Goal: Task Accomplishment & Management: Complete application form

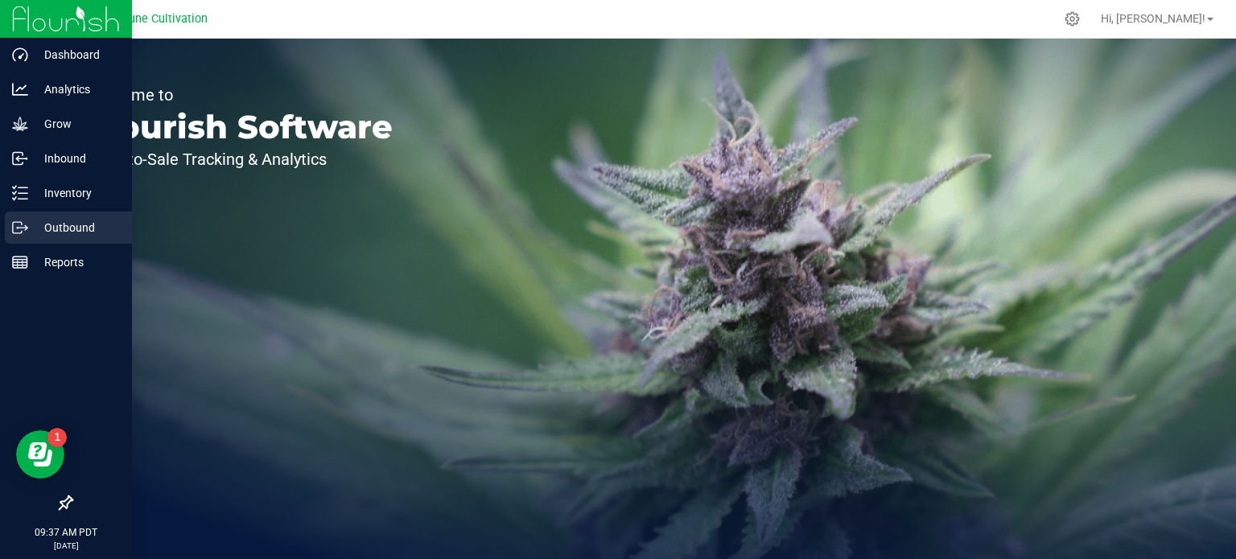
click at [22, 221] on icon at bounding box center [20, 228] width 16 height 16
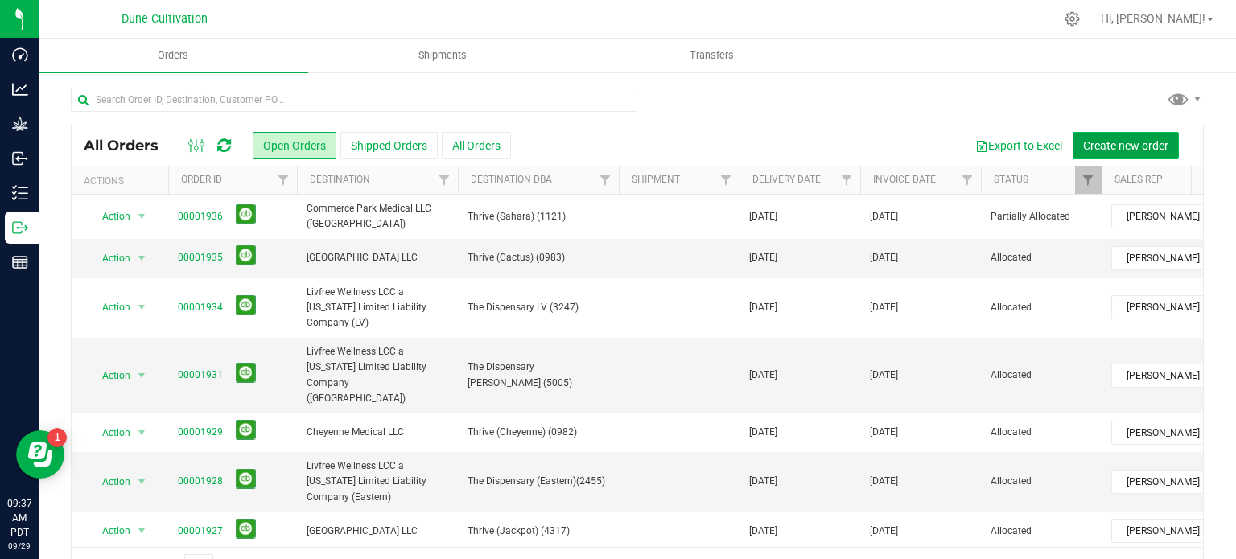
click at [1130, 139] on span "Create new order" at bounding box center [1125, 145] width 85 height 13
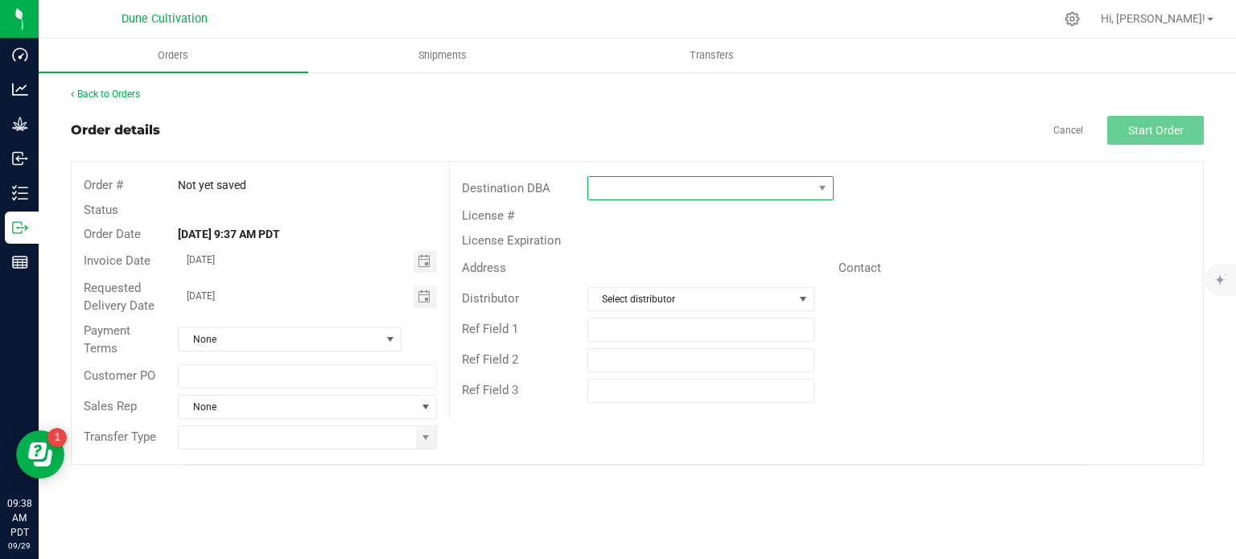
click at [683, 198] on span at bounding box center [700, 188] width 224 height 23
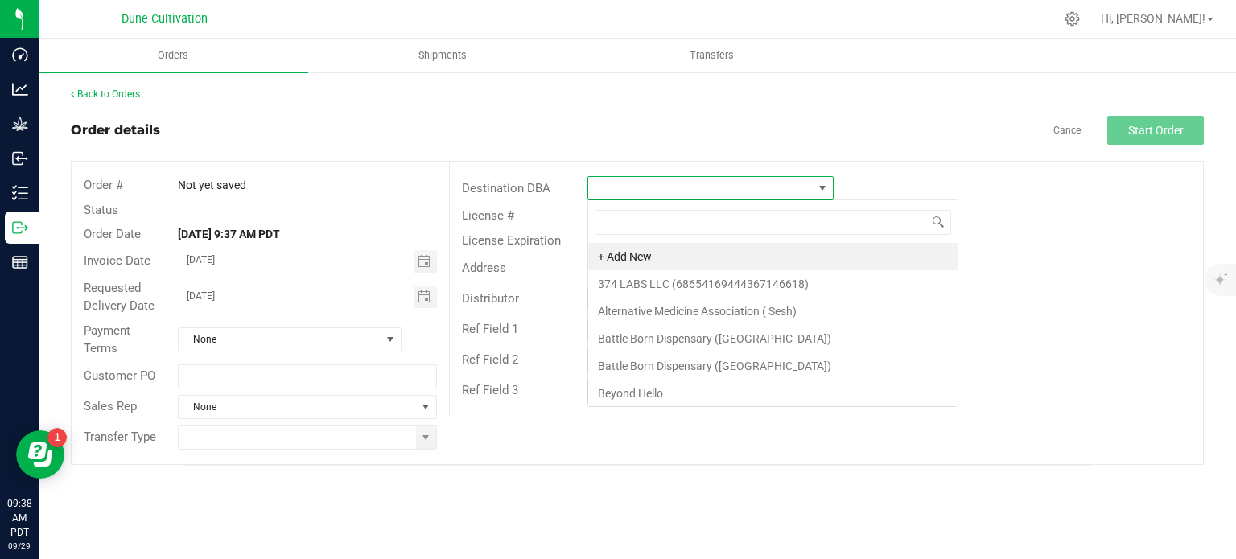
scroll to position [23, 246]
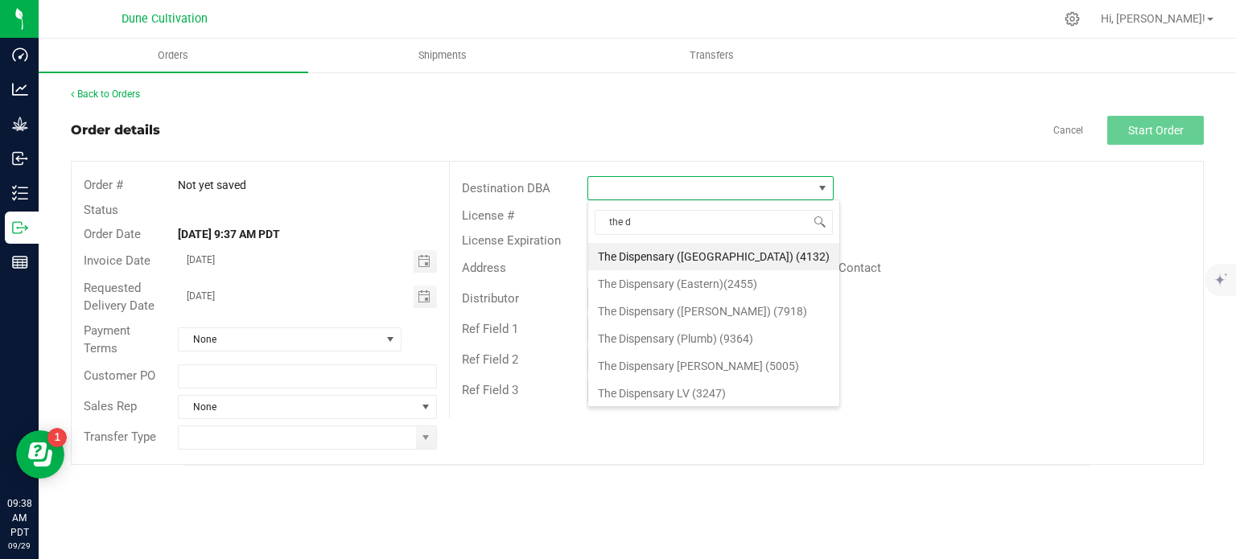
type input "the di"
click at [676, 370] on li "The Dispensary [PERSON_NAME] (5005)" at bounding box center [713, 365] width 251 height 27
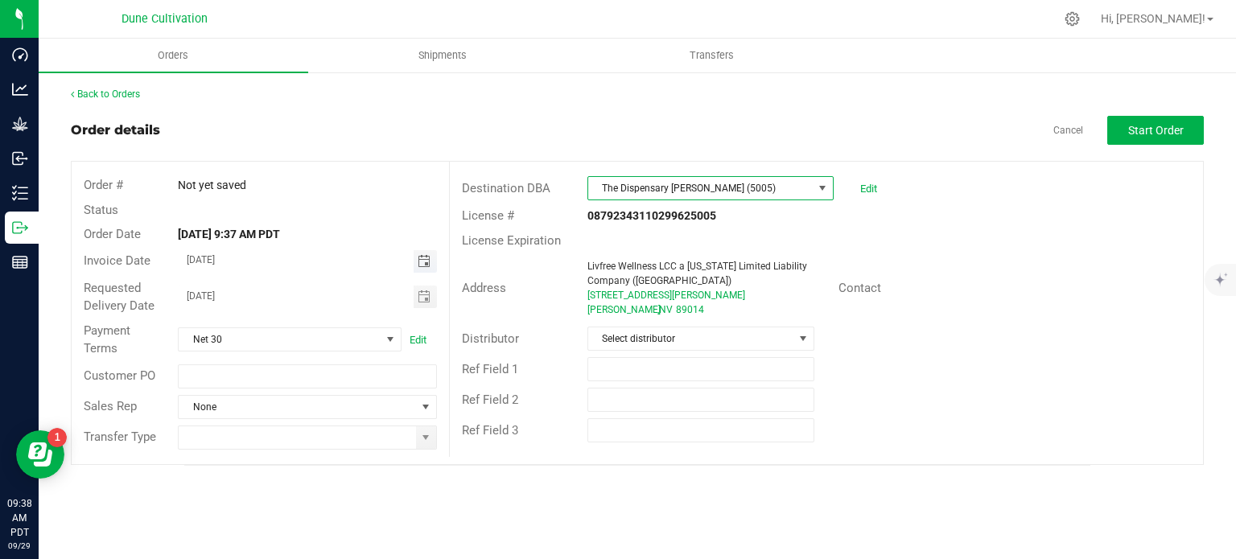
click at [422, 263] on span "Toggle calendar" at bounding box center [424, 261] width 13 height 13
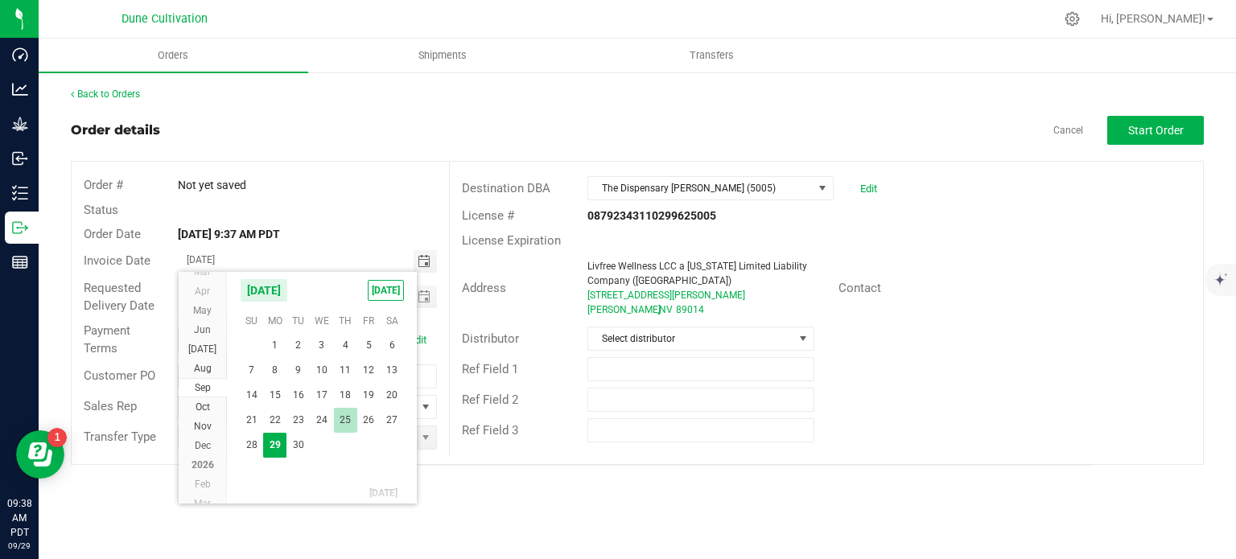
scroll to position [29137, 0]
click at [338, 364] on span "2" at bounding box center [345, 356] width 23 height 25
type input "[DATE]"
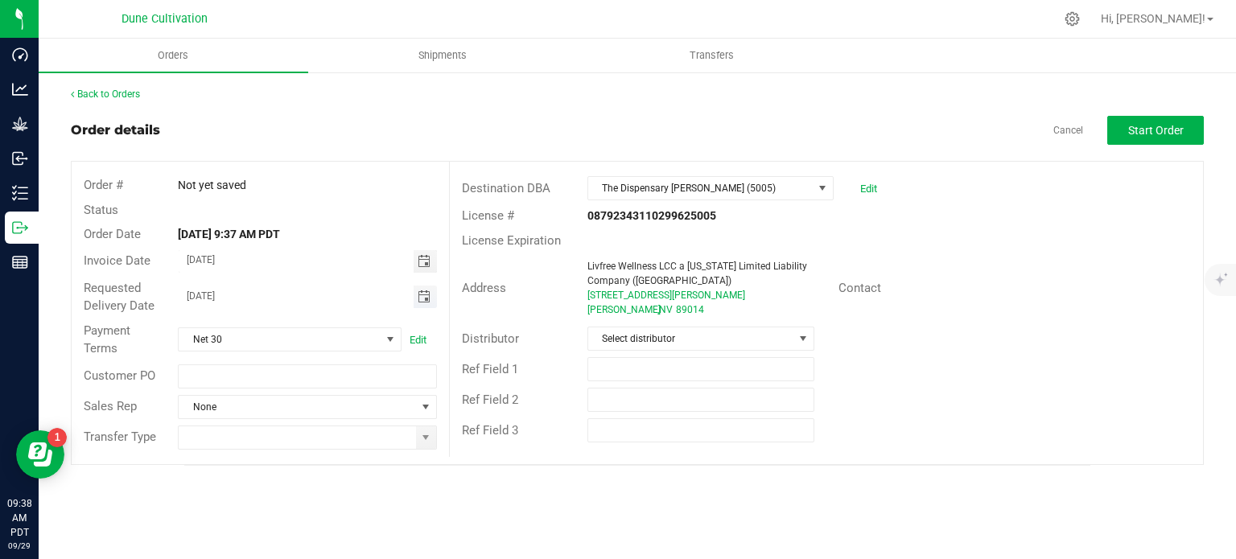
click at [422, 295] on span "Toggle calendar" at bounding box center [424, 296] width 13 height 13
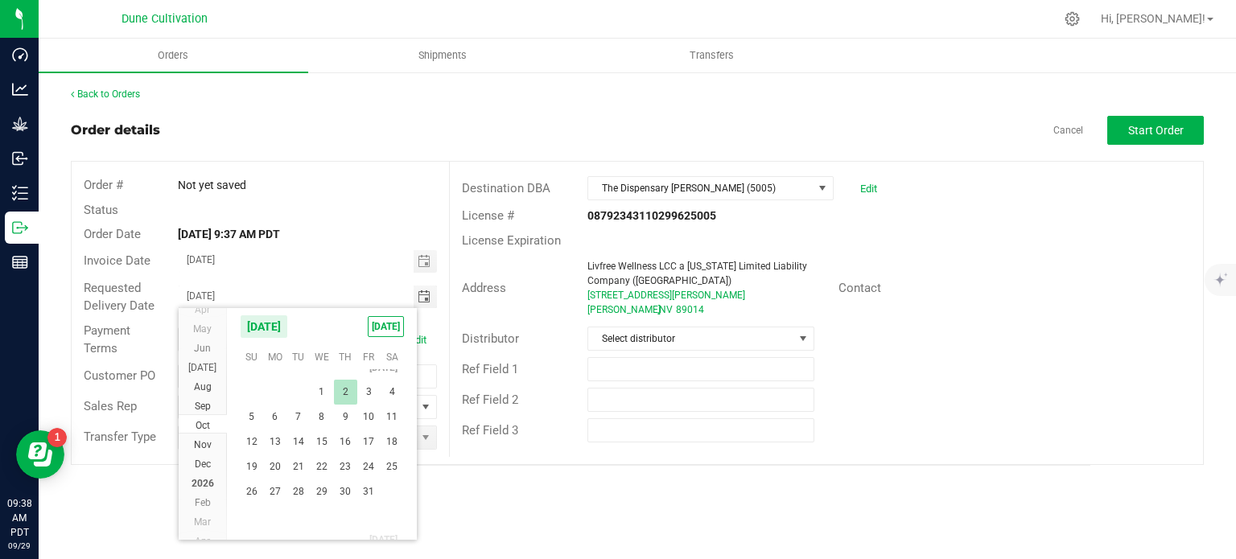
click at [351, 387] on span "2" at bounding box center [345, 392] width 23 height 25
type input "[DATE]"
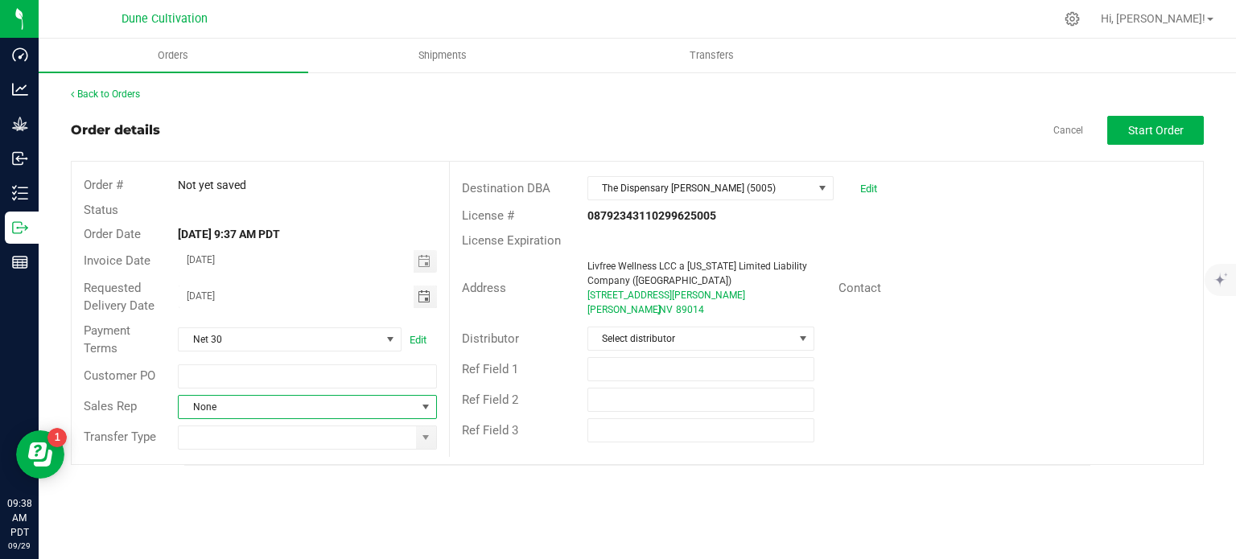
click at [421, 404] on span at bounding box center [425, 407] width 13 height 13
click at [314, 472] on li "[PERSON_NAME]" at bounding box center [307, 474] width 257 height 27
click at [414, 441] on input at bounding box center [297, 437] width 237 height 23
click at [428, 443] on span at bounding box center [425, 437] width 13 height 13
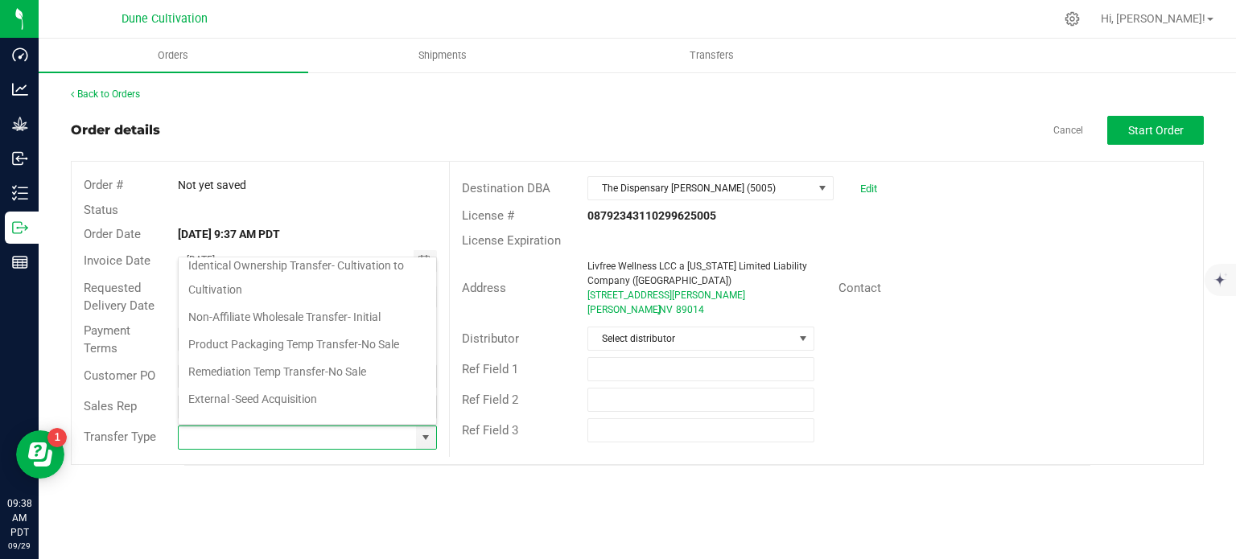
scroll to position [262, 0]
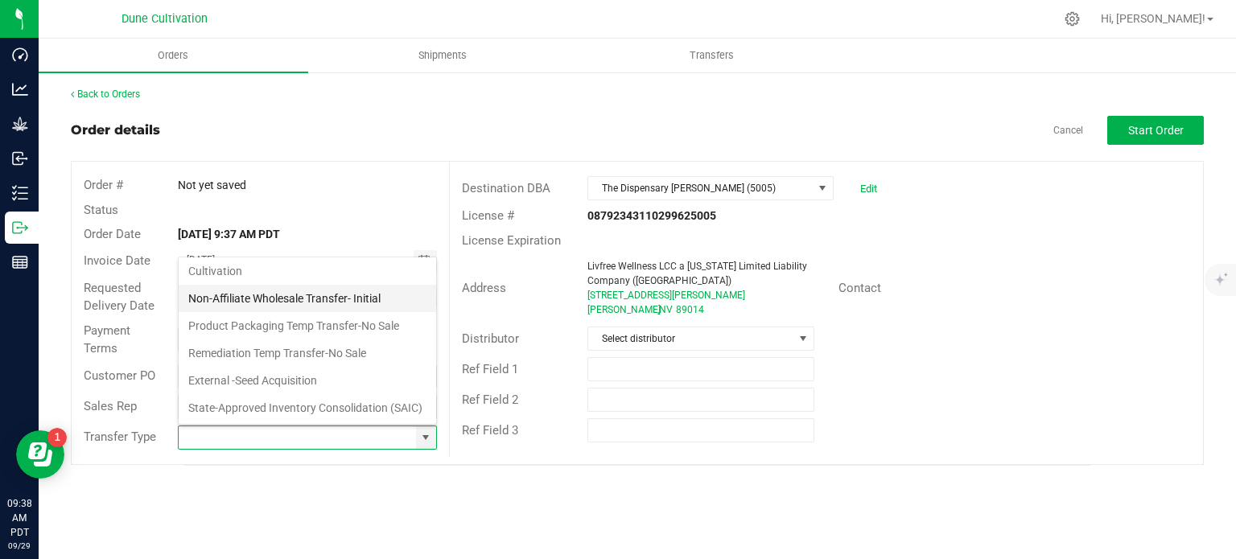
click at [296, 285] on li "Non-Affiliate Wholesale Transfer- Initial" at bounding box center [307, 298] width 257 height 27
type input "Non-Affiliate Wholesale Transfer- Initial"
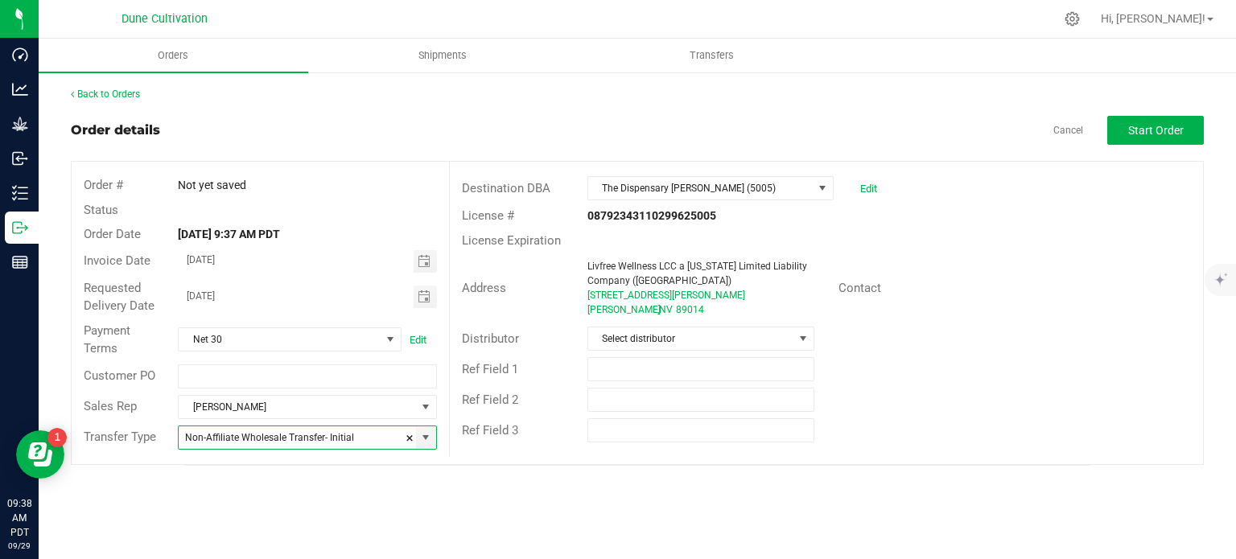
click at [1062, 324] on div "Distributor Select distributor" at bounding box center [826, 338] width 753 height 31
click at [1148, 126] on span "Start Order" at bounding box center [1156, 130] width 56 height 13
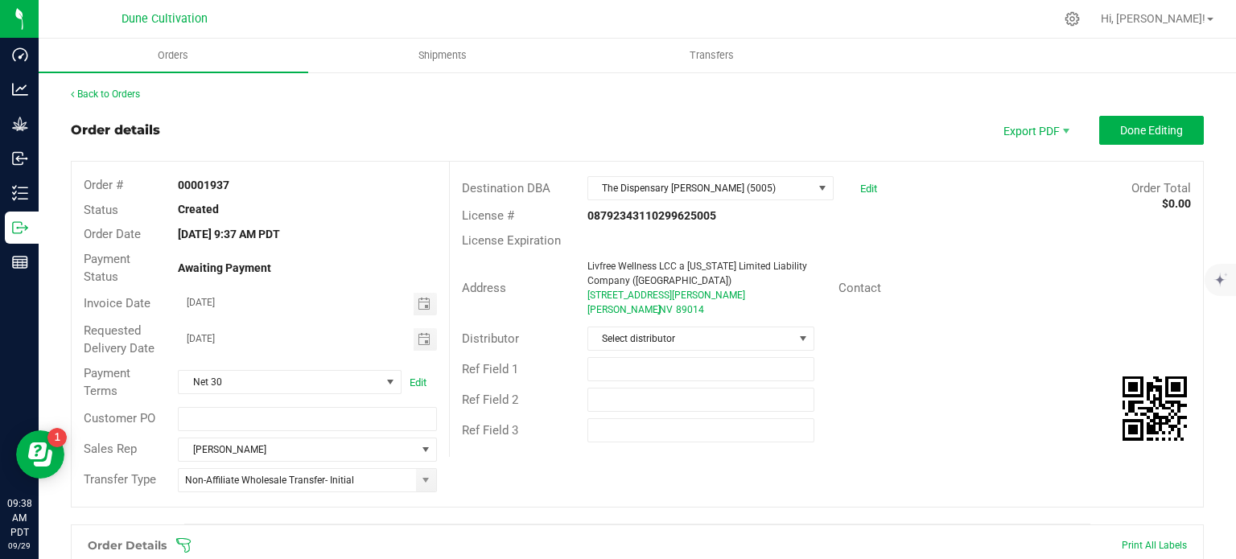
scroll to position [393, 0]
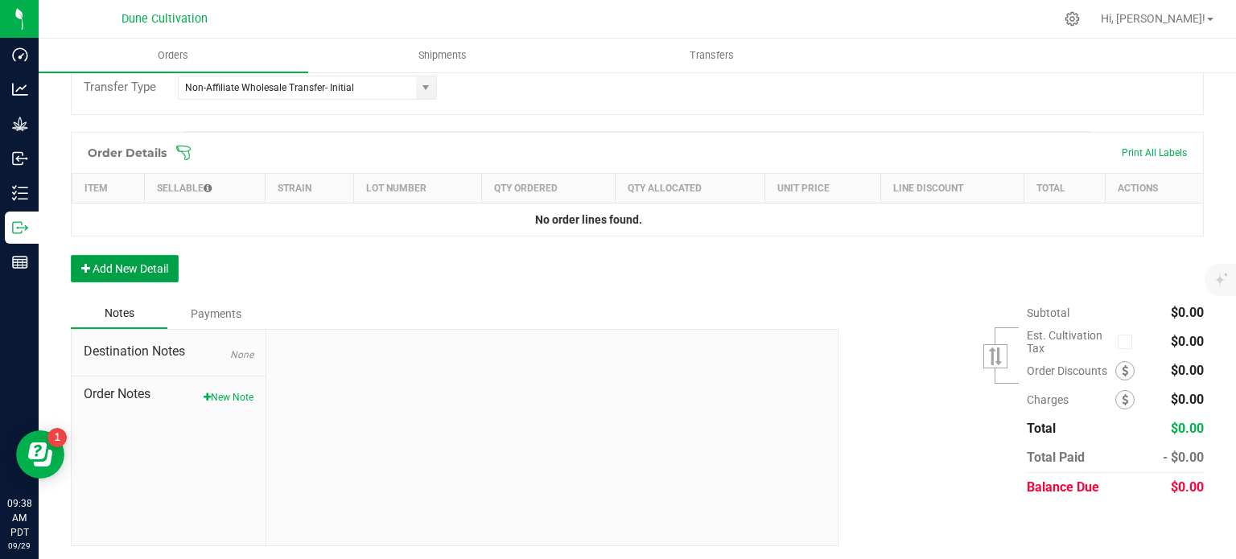
click at [147, 276] on button "Add New Detail" at bounding box center [125, 268] width 108 height 27
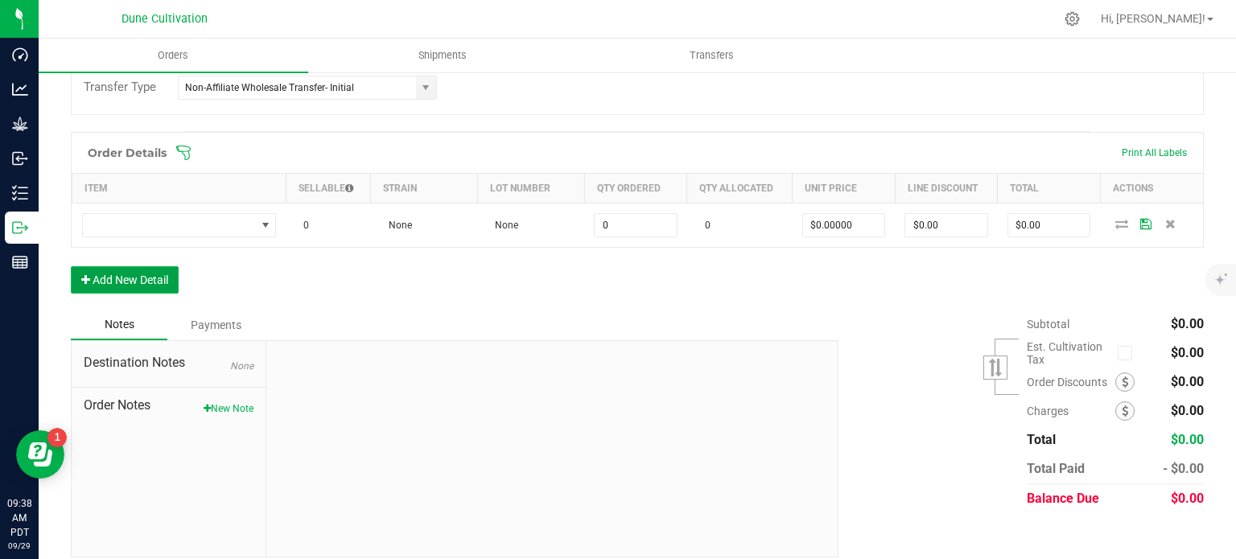
click at [139, 282] on button "Add New Detail" at bounding box center [125, 279] width 108 height 27
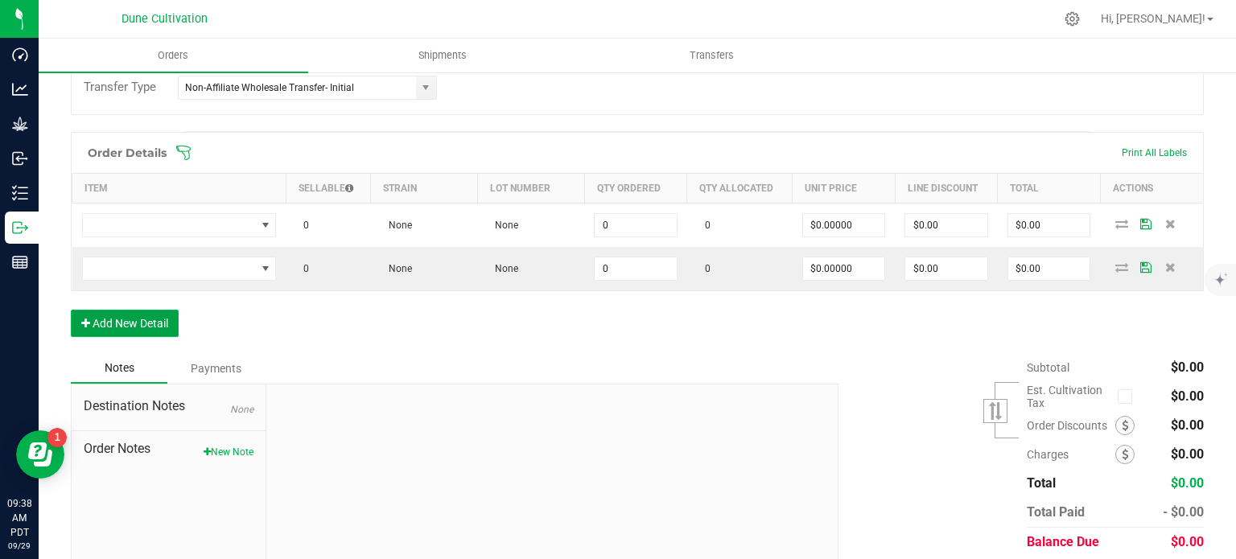
click at [113, 324] on button "Add New Detail" at bounding box center [125, 323] width 108 height 27
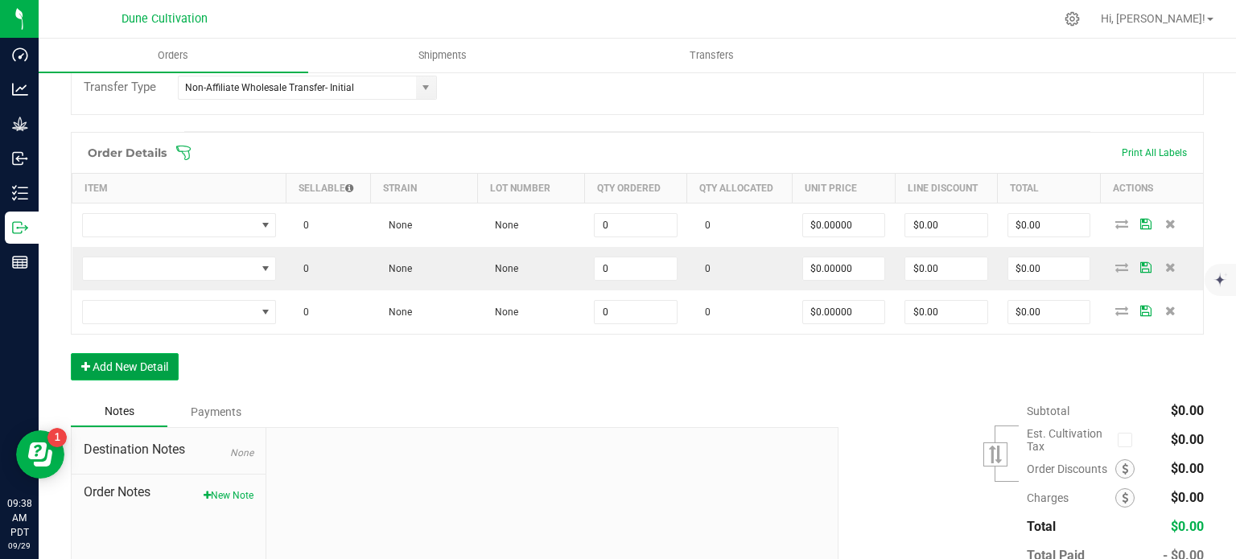
click at [112, 353] on button "Add New Detail" at bounding box center [125, 366] width 108 height 27
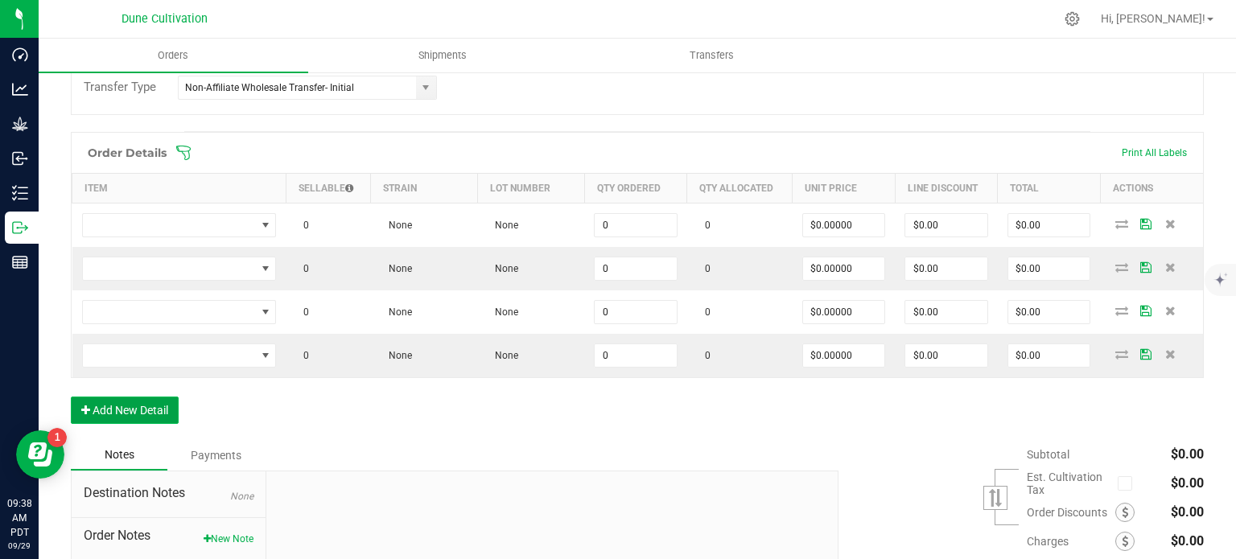
click at [114, 397] on button "Add New Detail" at bounding box center [125, 410] width 108 height 27
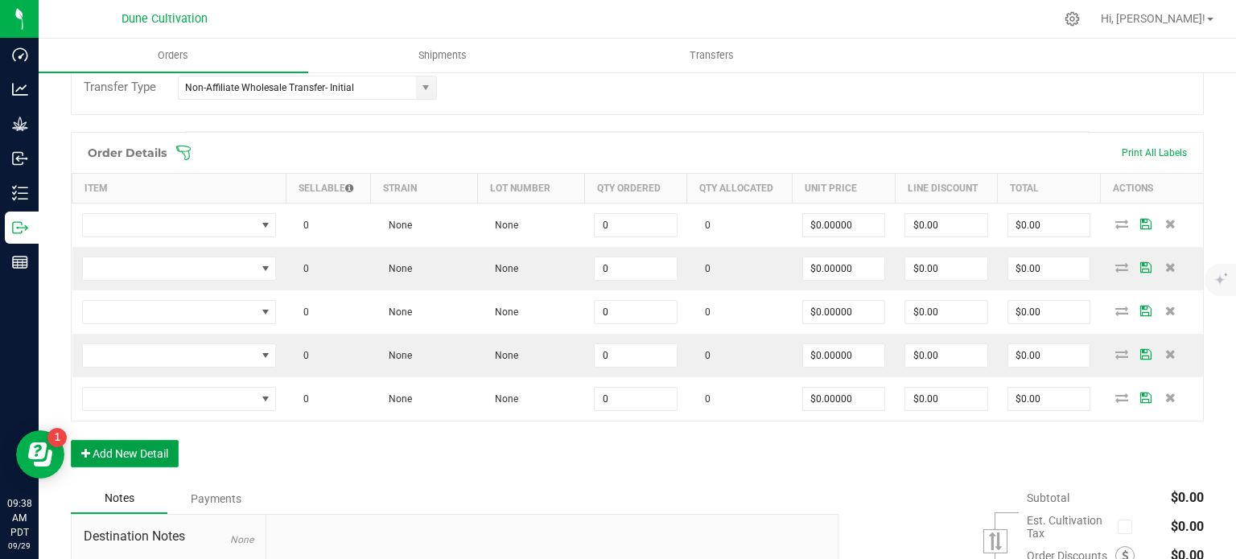
click at [122, 453] on button "Add New Detail" at bounding box center [125, 453] width 108 height 27
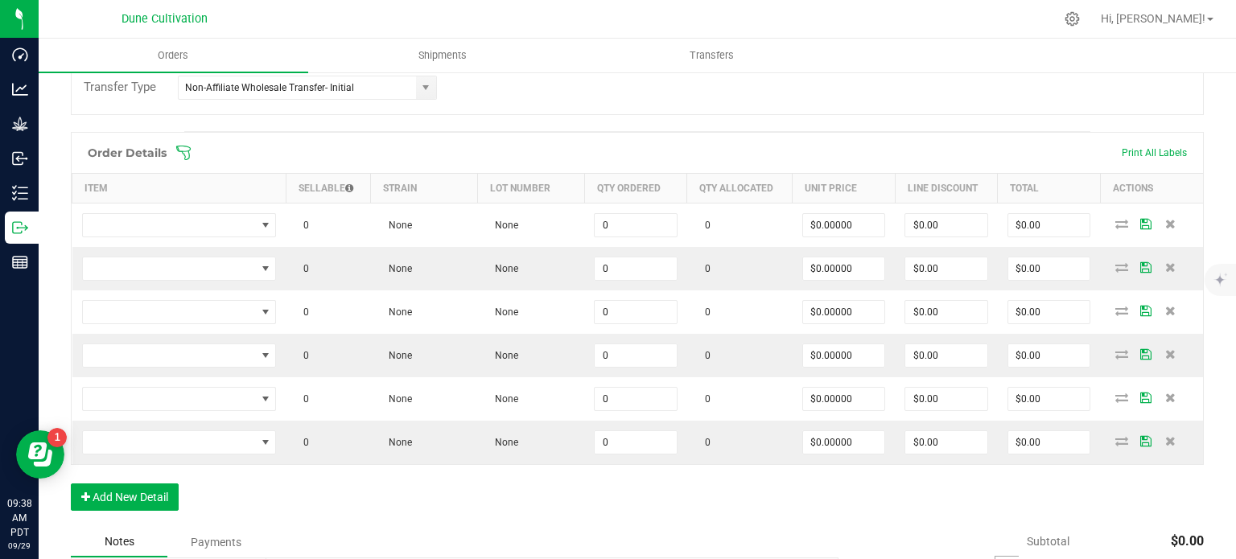
click at [131, 510] on div "Order Details Print All Labels Item Sellable Strain Lot Number Qty Ordered Qty …" at bounding box center [637, 329] width 1133 height 395
click at [129, 504] on button "Add New Detail" at bounding box center [125, 497] width 108 height 27
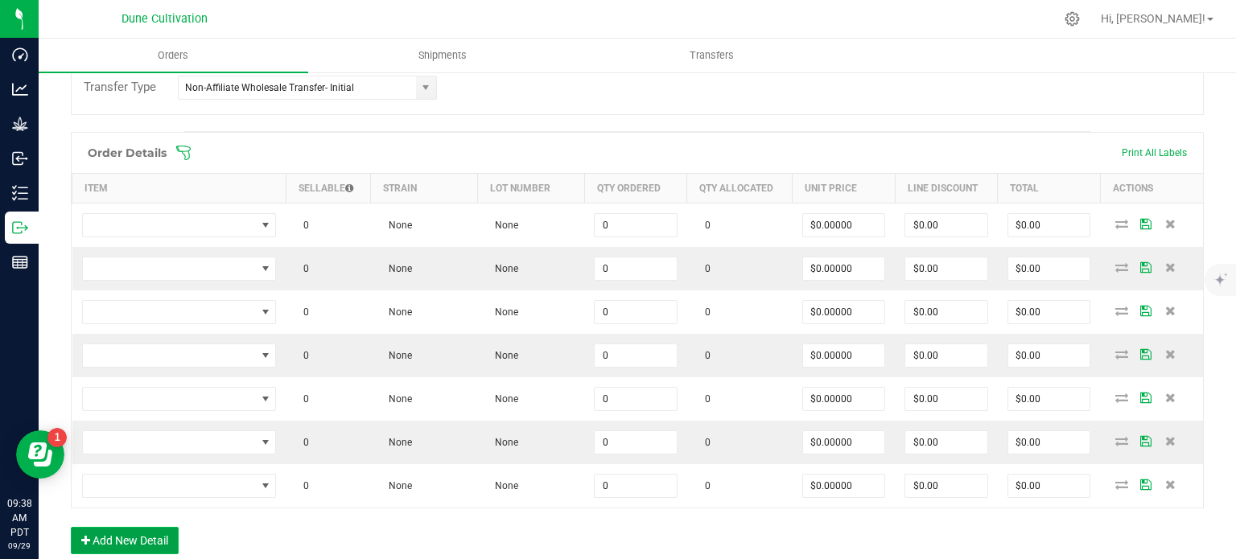
click at [129, 530] on button "Add New Detail" at bounding box center [125, 540] width 108 height 27
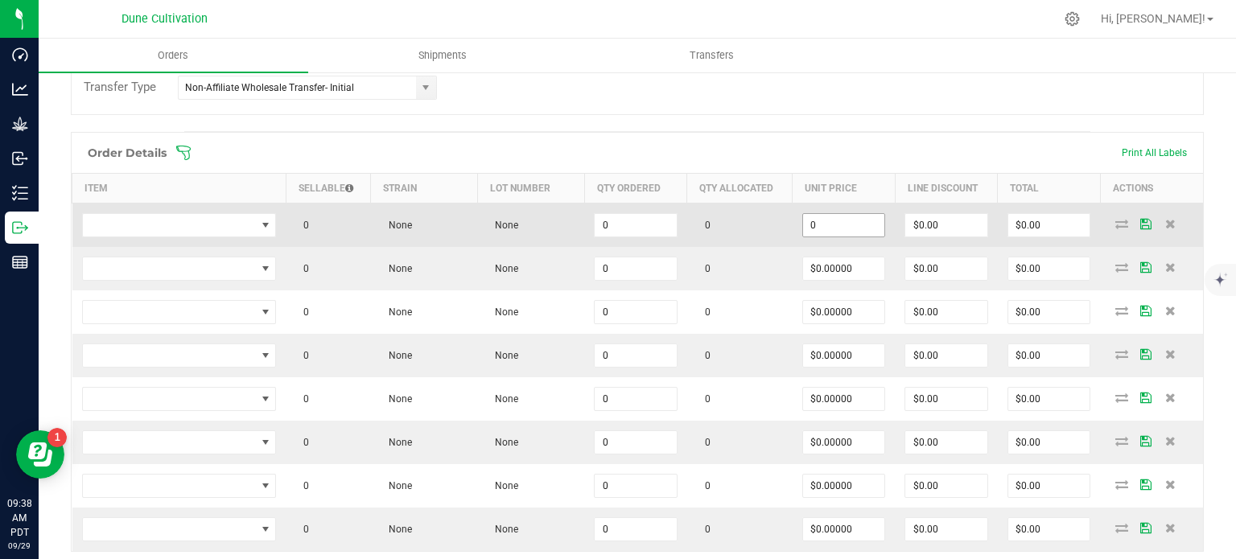
click at [838, 228] on input "0" at bounding box center [844, 225] width 82 height 23
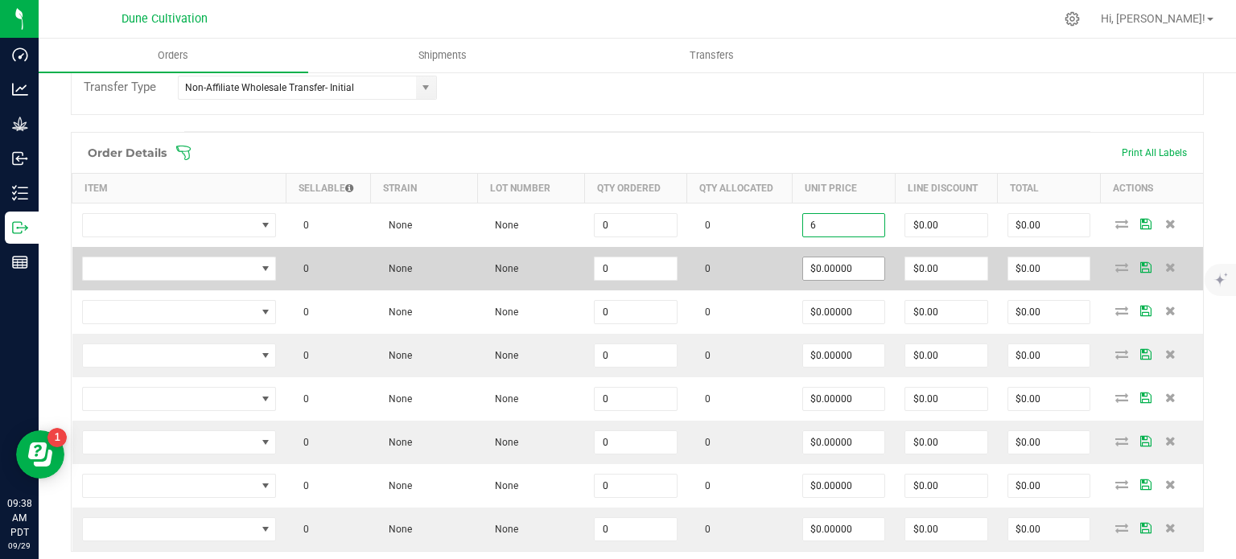
type input "$6.00000"
click at [858, 266] on input "0" at bounding box center [844, 268] width 82 height 23
paste input "6"
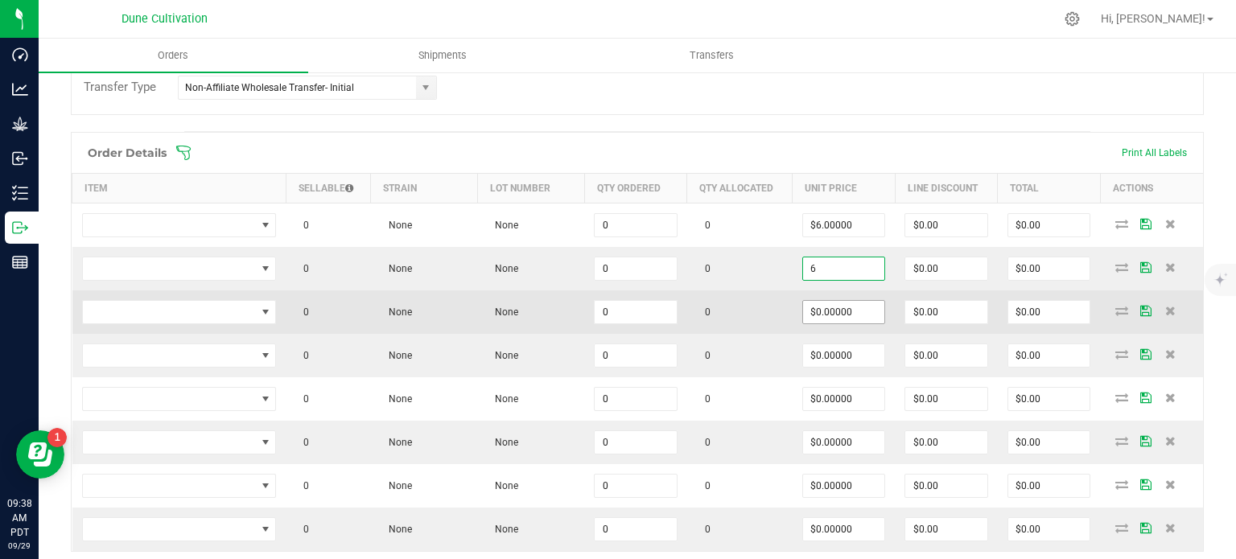
type input "$6.00000"
click at [853, 301] on input "0" at bounding box center [844, 312] width 82 height 23
paste input "6"
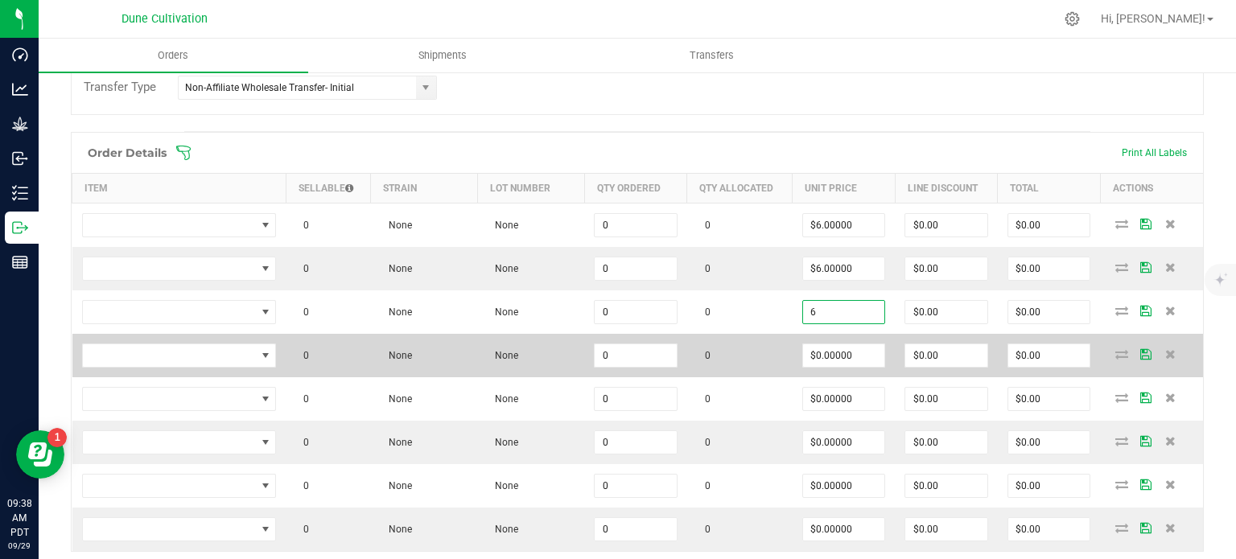
type input "$6.00000"
click at [838, 365] on td "$0.00000" at bounding box center [843, 355] width 103 height 43
click at [838, 362] on input "0" at bounding box center [844, 355] width 82 height 23
paste input "6"
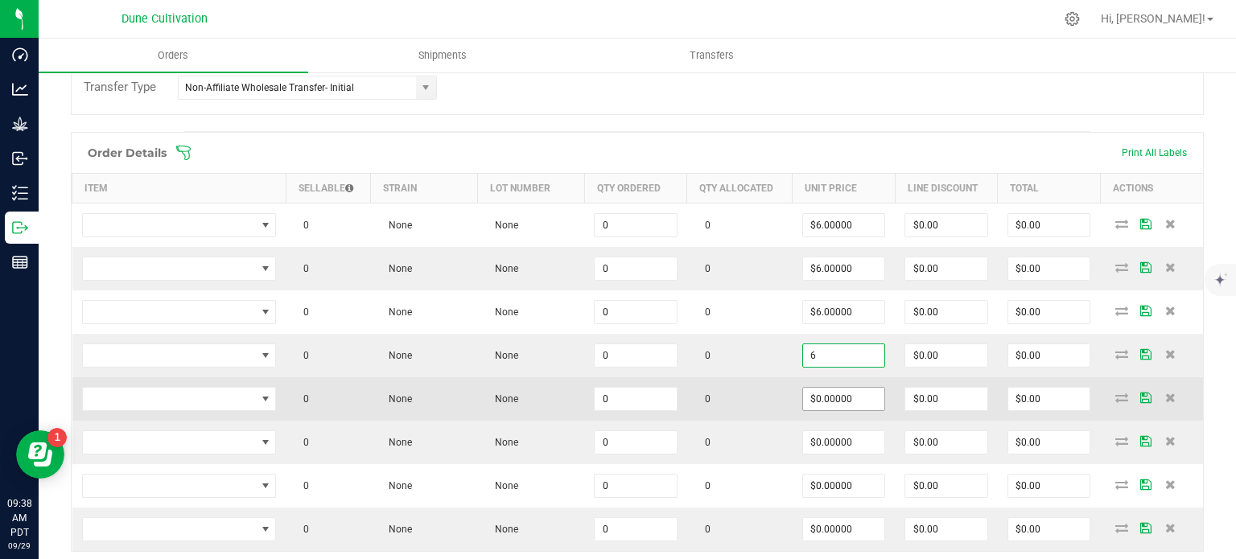
type input "$6.00000"
click at [836, 401] on input "0" at bounding box center [844, 399] width 82 height 23
paste input "6"
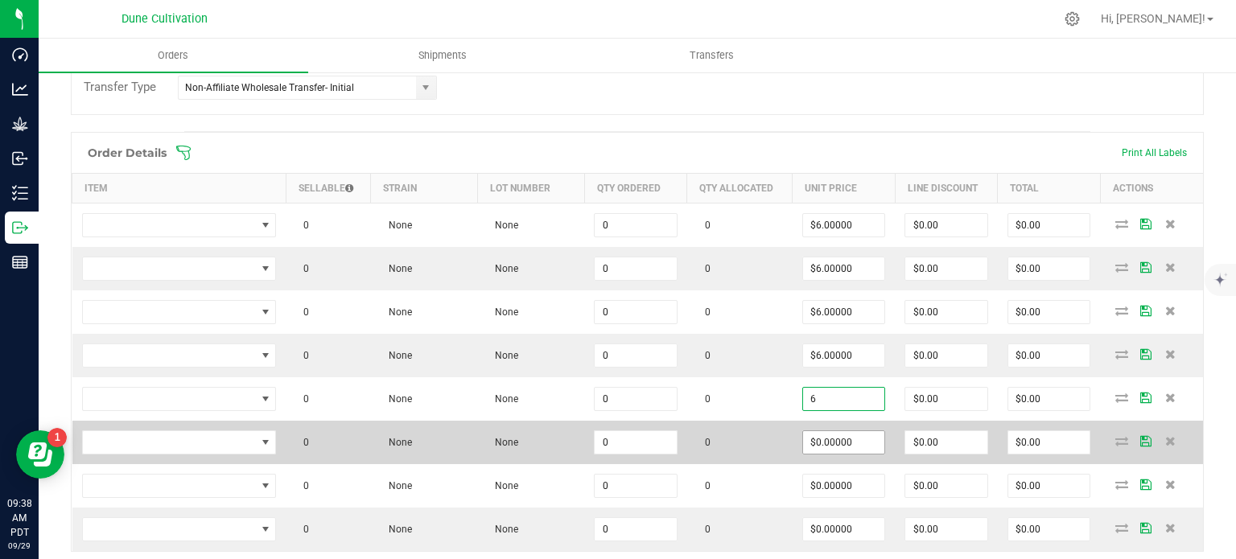
type input "$6.00000"
click at [836, 438] on input "0" at bounding box center [844, 442] width 82 height 23
paste input "6"
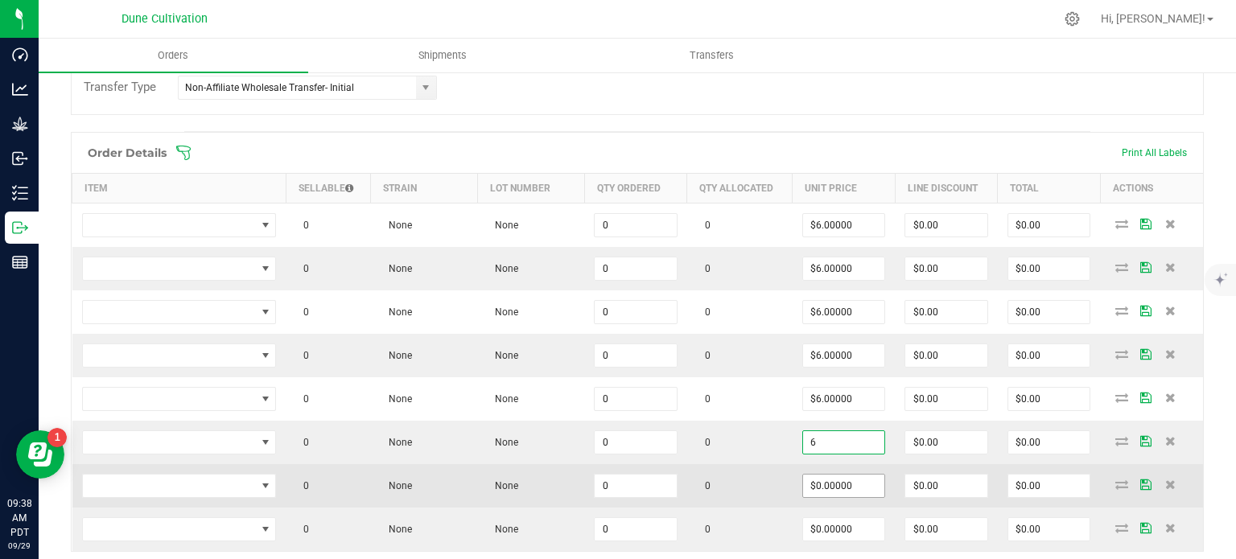
type input "$6.00000"
click at [837, 484] on input "0" at bounding box center [844, 486] width 82 height 23
paste input "6"
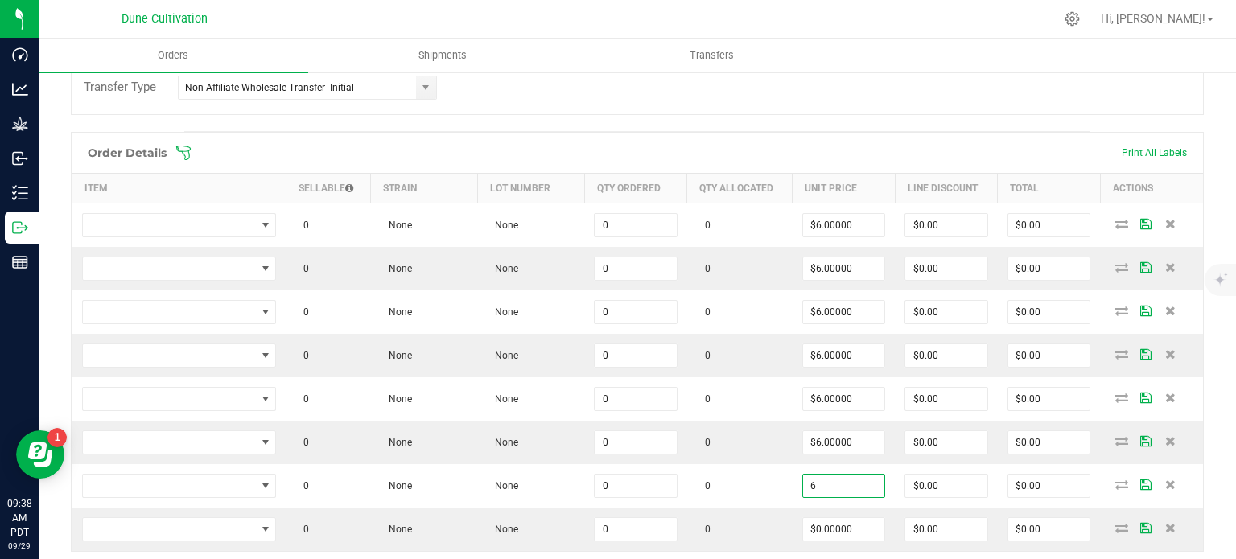
type input "$6.00000"
click at [813, 121] on div "Order details Export PDF Done Editing Order # 00001937 Status Created Order Dat…" at bounding box center [637, 292] width 1133 height 1138
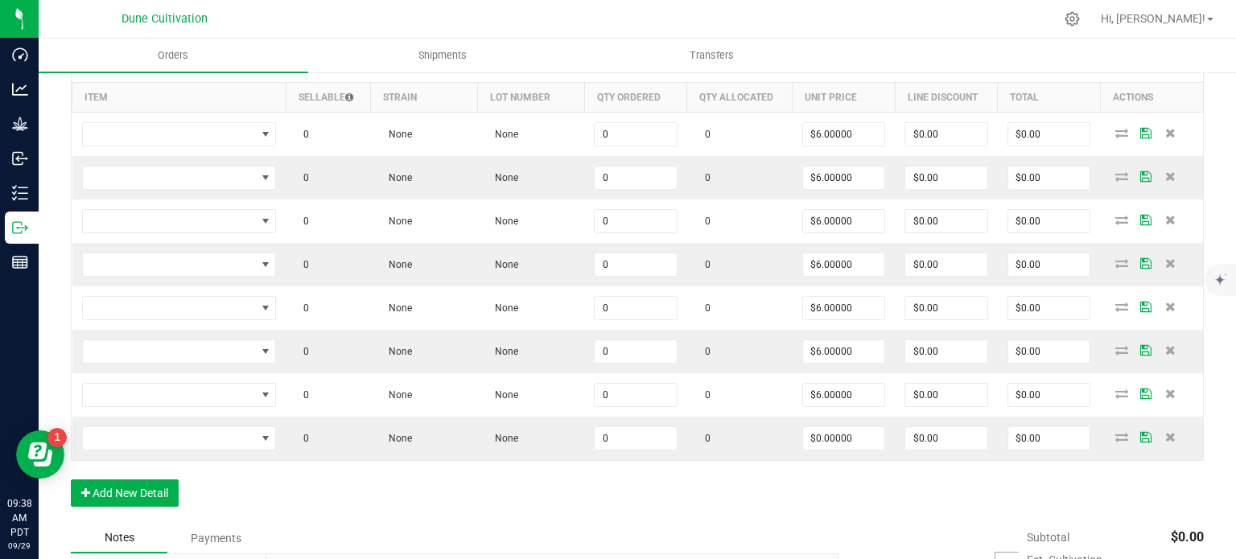
scroll to position [554, 0]
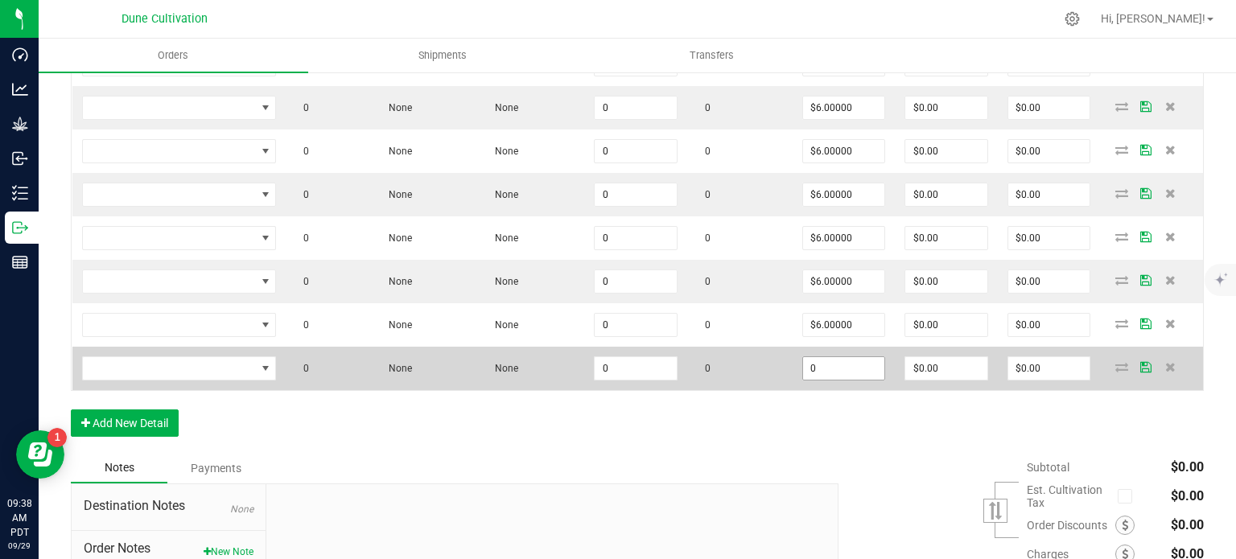
click at [822, 370] on input "0" at bounding box center [844, 368] width 82 height 23
paste input "6"
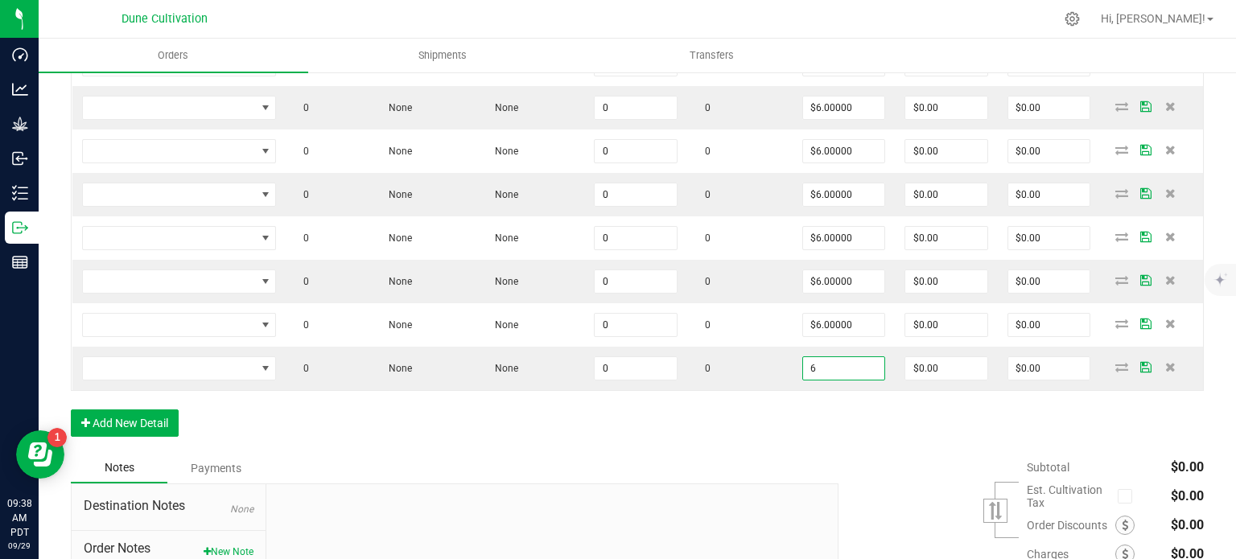
type input "$6.00000"
click at [736, 434] on div "Order Details Print All Labels Item Sellable Strain Lot Number Qty Ordered Qty …" at bounding box center [637, 212] width 1133 height 482
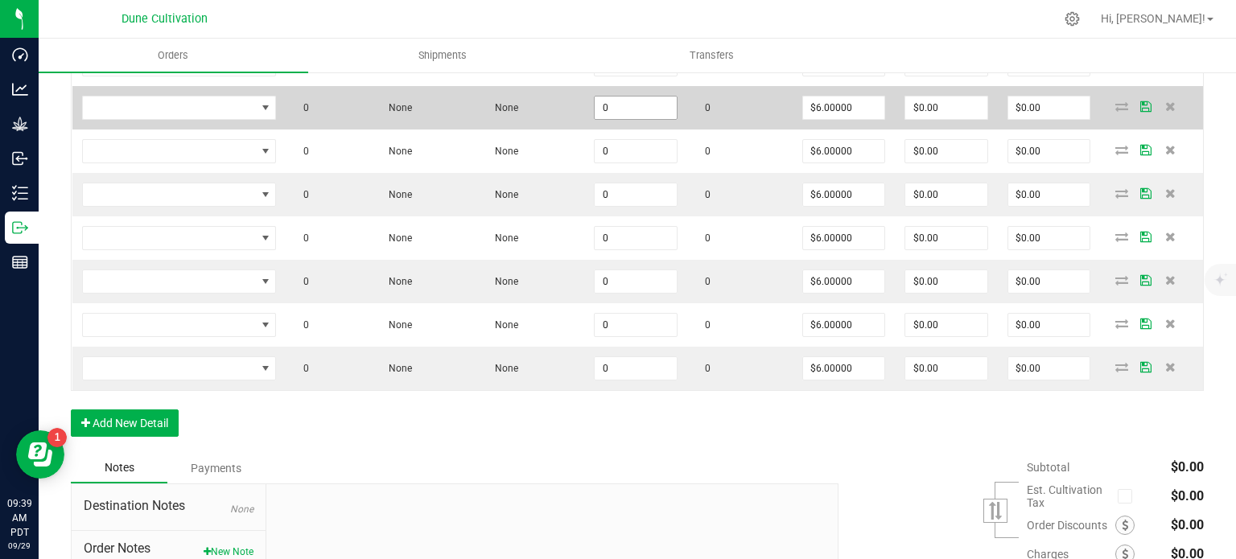
click at [640, 109] on input "0" at bounding box center [636, 108] width 82 height 23
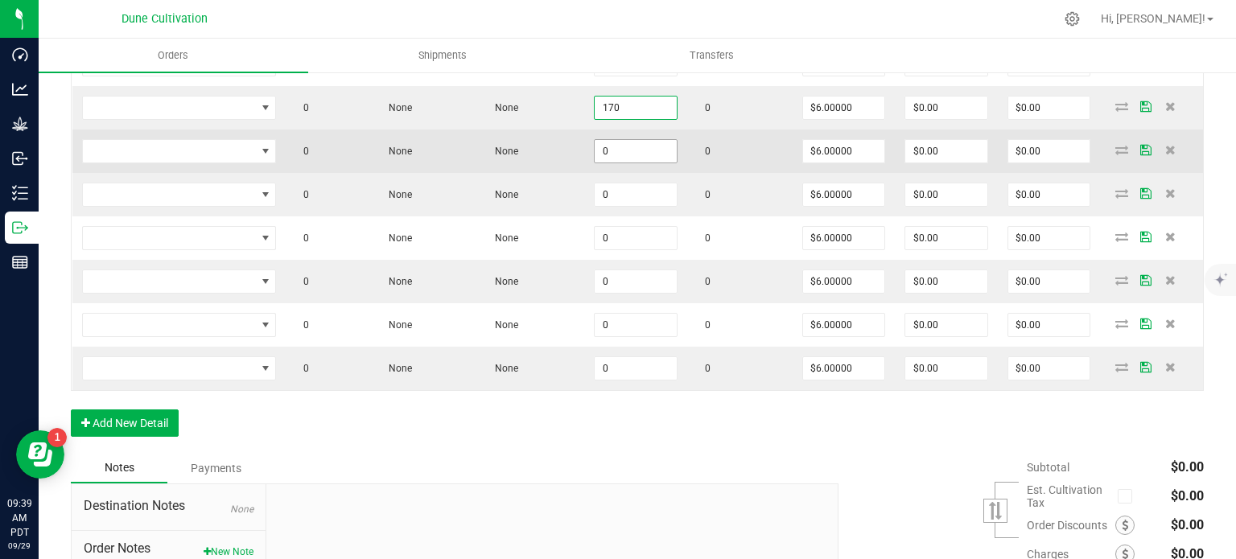
type input "170"
type input "$1,020.00"
click at [663, 152] on input "0" at bounding box center [636, 151] width 82 height 23
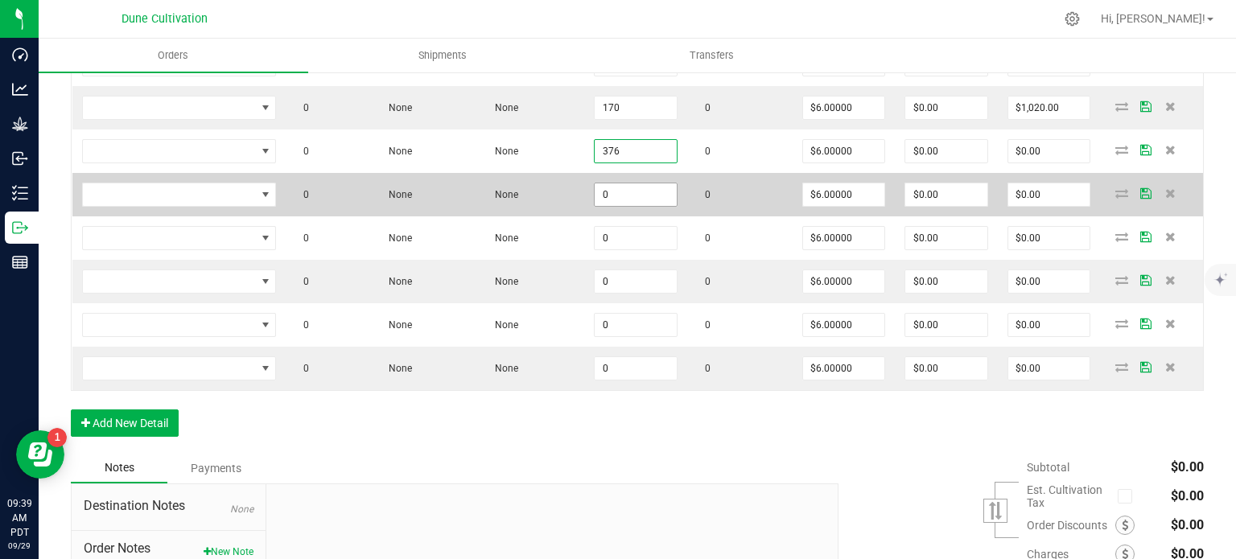
type input "376"
type input "$2,256.00"
click at [661, 196] on input "0" at bounding box center [636, 194] width 82 height 23
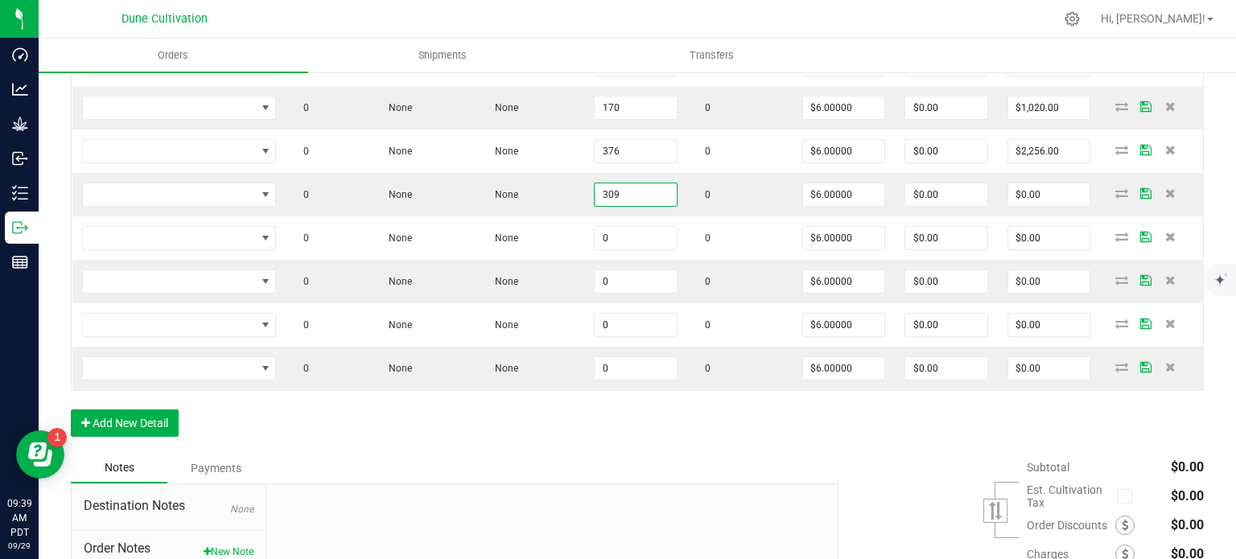
type input "309"
type input "$1,854.00"
click at [590, 417] on div "Order Details Print All Labels Item Sellable Strain Lot Number Qty Ordered Qty …" at bounding box center [637, 212] width 1133 height 482
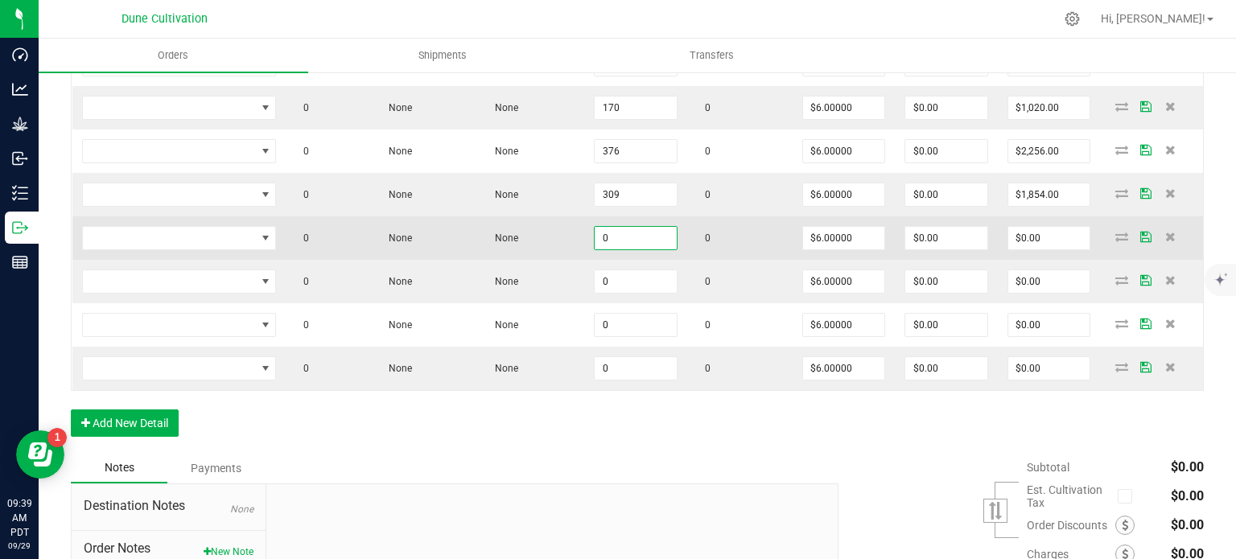
click at [624, 244] on input "0" at bounding box center [636, 238] width 82 height 23
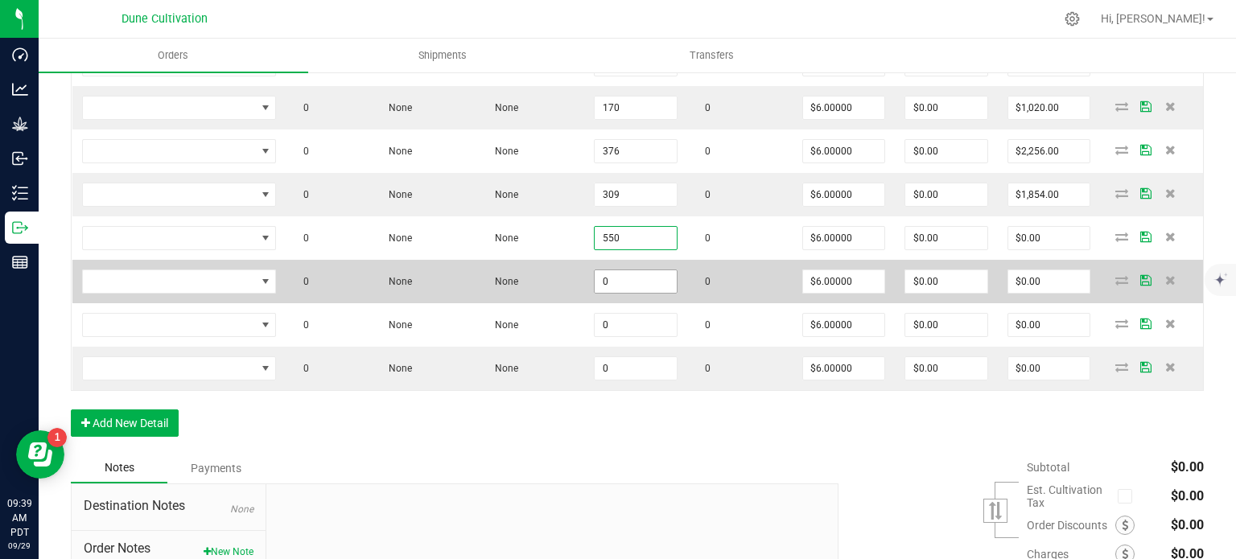
type input "550"
type input "$3,300.00"
click at [623, 279] on input "0" at bounding box center [636, 281] width 82 height 23
paste input "55"
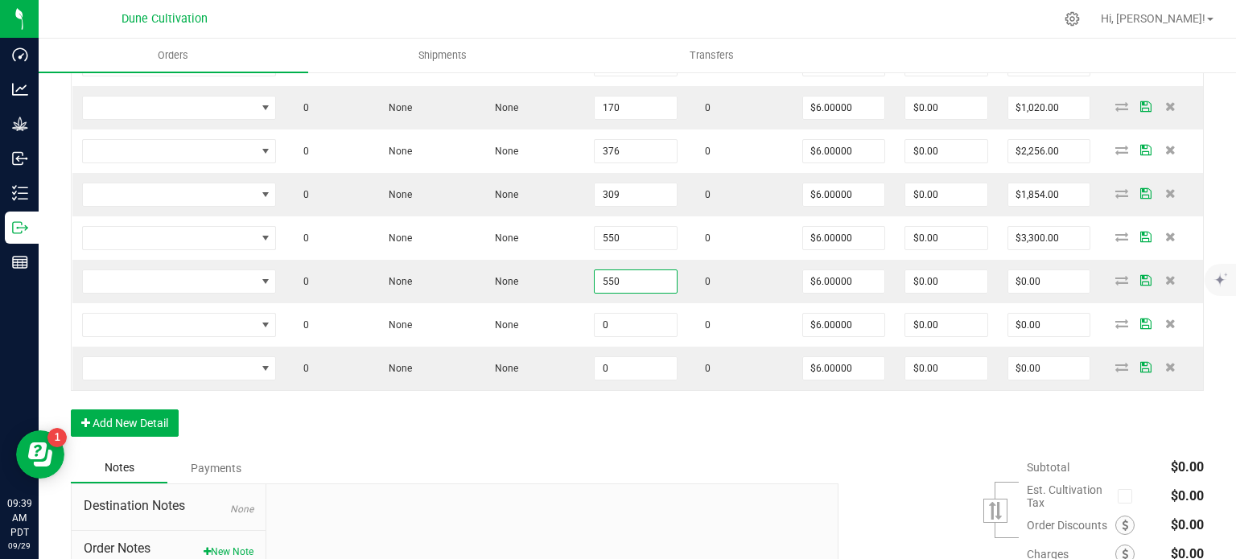
type input "550"
type input "$3,300.00"
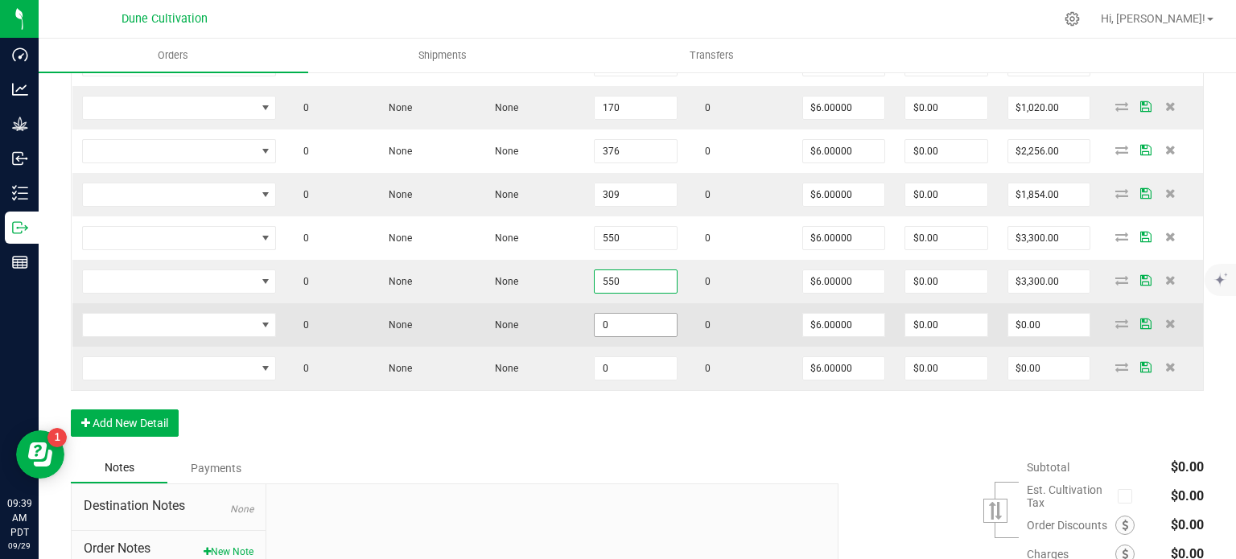
click at [618, 315] on input "0" at bounding box center [636, 325] width 82 height 23
paste input "55"
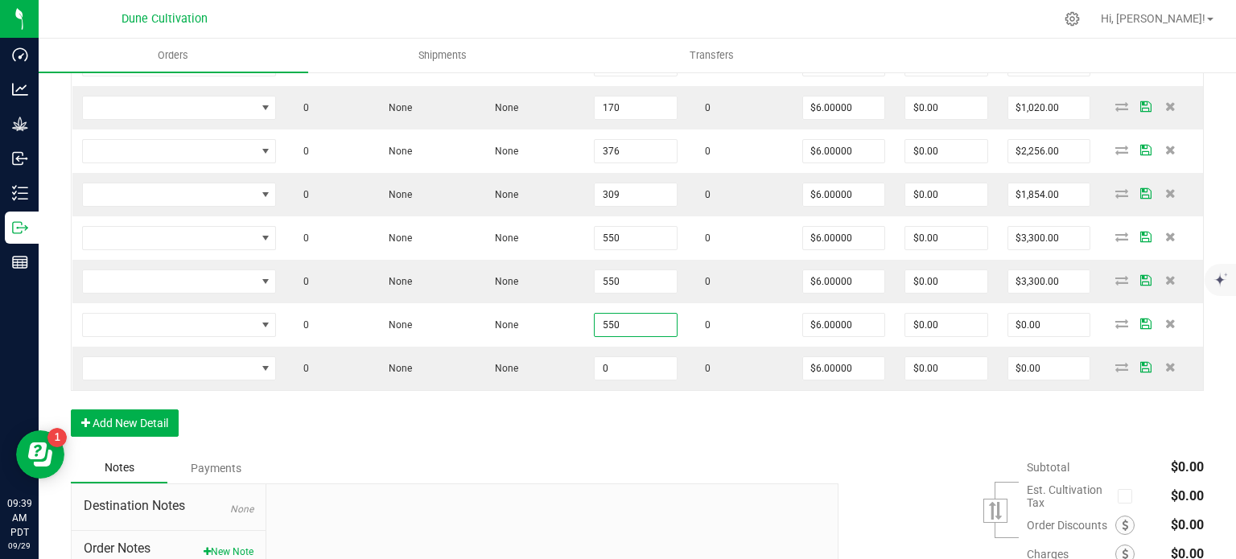
type input "550"
type input "$3,300.00"
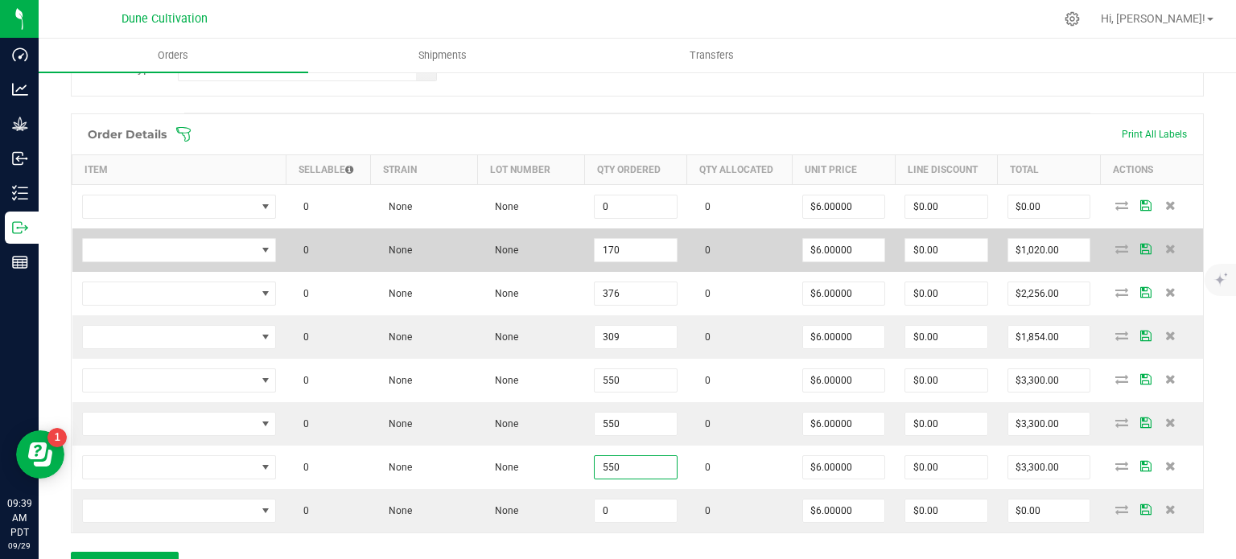
scroll to position [422, 0]
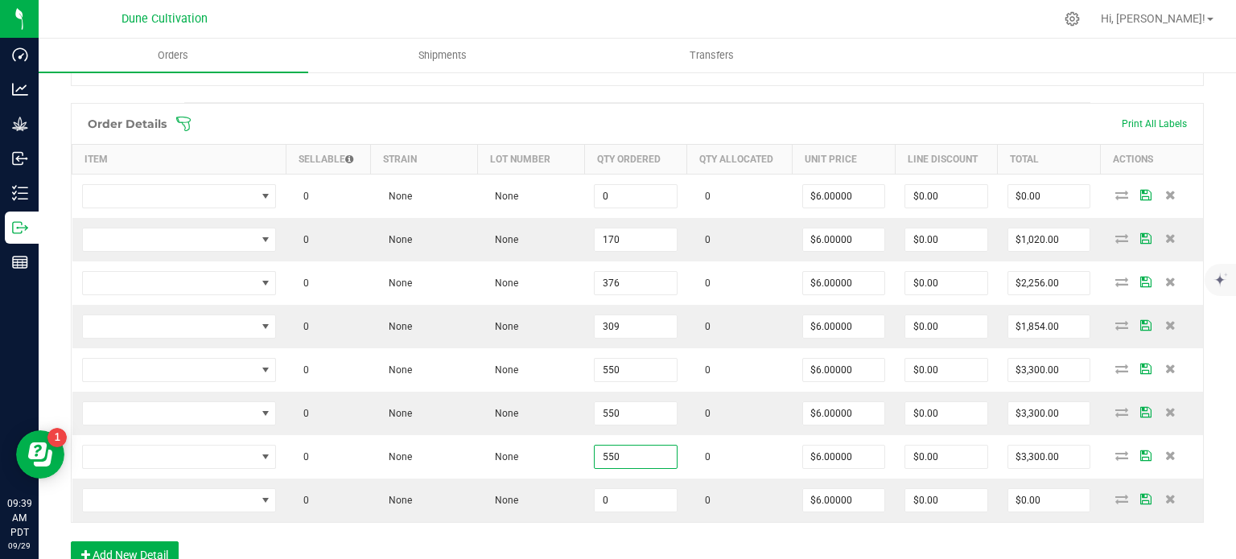
click at [376, 539] on div "Order Details Print All Labels Item Sellable Strain Lot Number Qty Ordered Qty …" at bounding box center [637, 344] width 1133 height 482
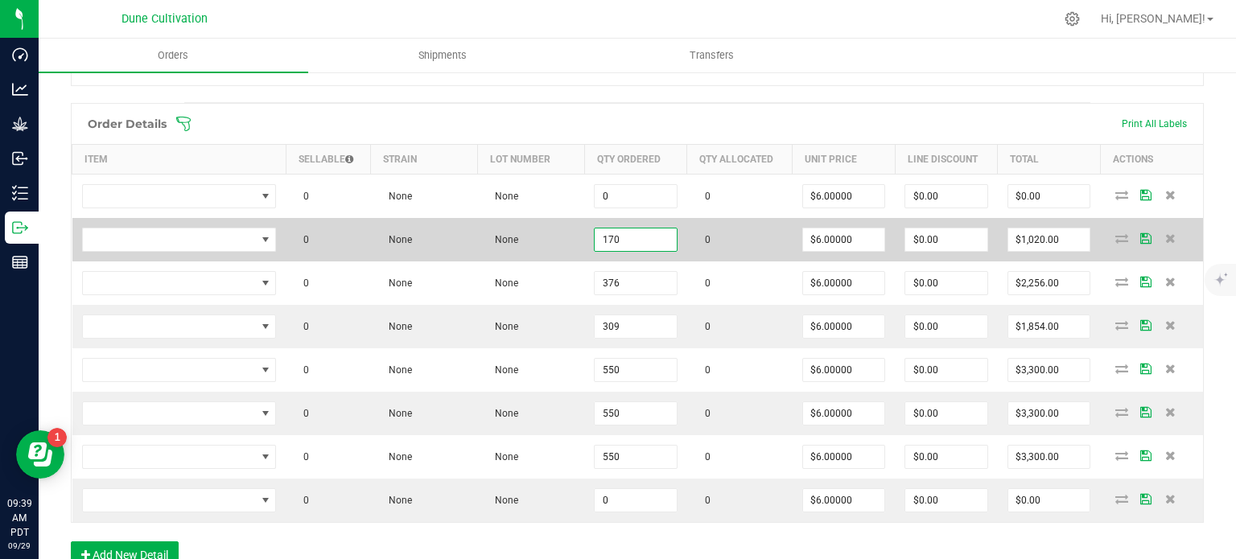
click at [631, 228] on input "170" at bounding box center [636, 239] width 82 height 23
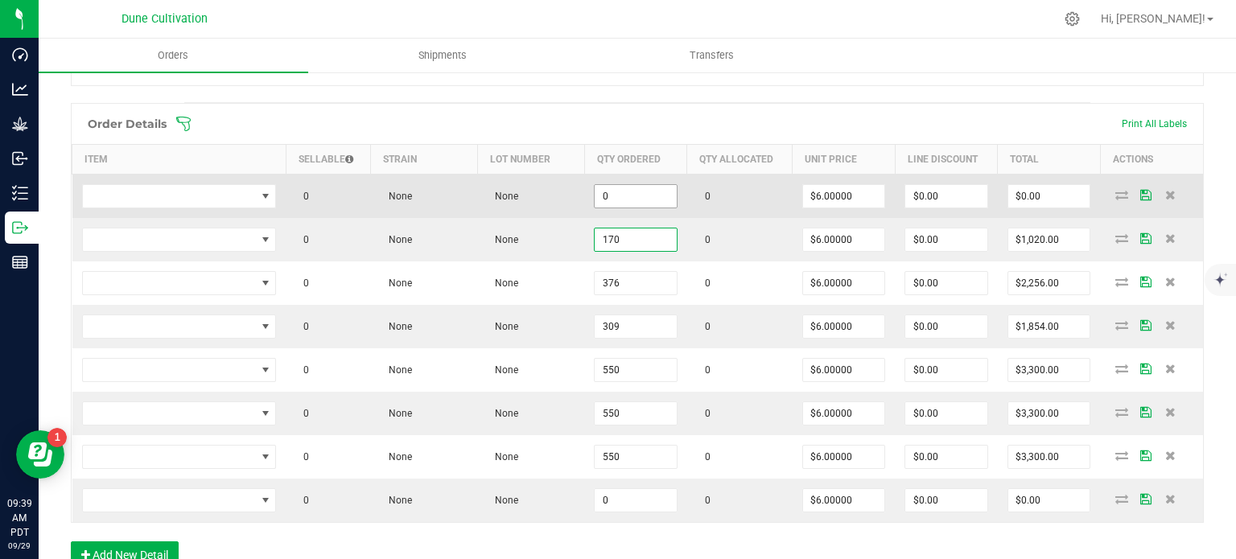
click at [621, 200] on input "0" at bounding box center [636, 196] width 82 height 23
paste input "17"
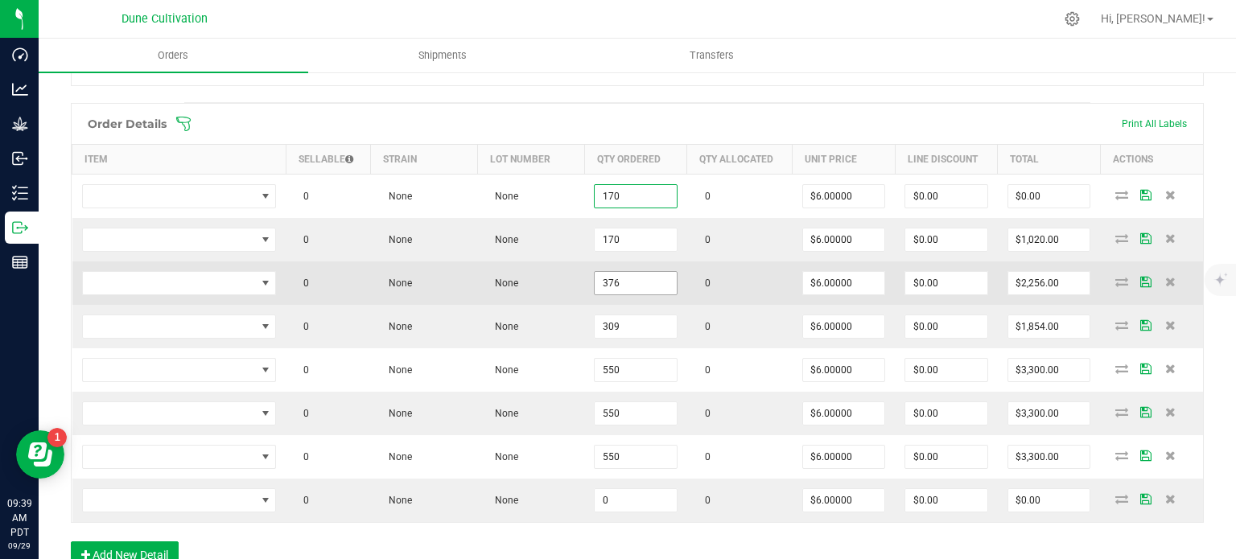
type input "170"
type input "$1,020.00"
click at [615, 279] on input "376" at bounding box center [636, 283] width 82 height 23
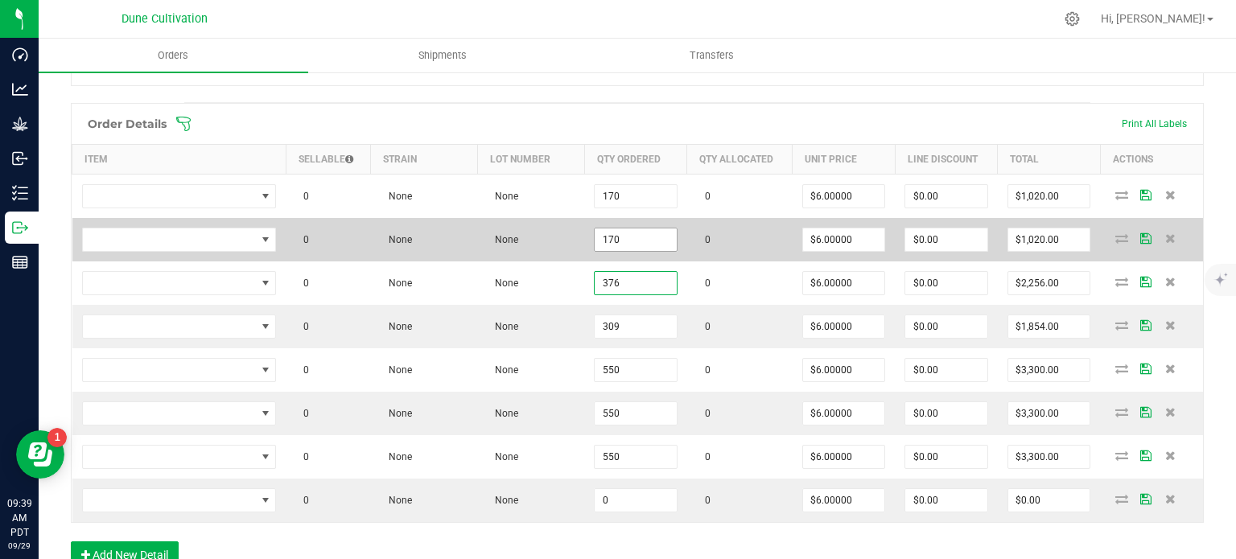
click at [615, 242] on input "170" at bounding box center [636, 239] width 82 height 23
paste input "376"
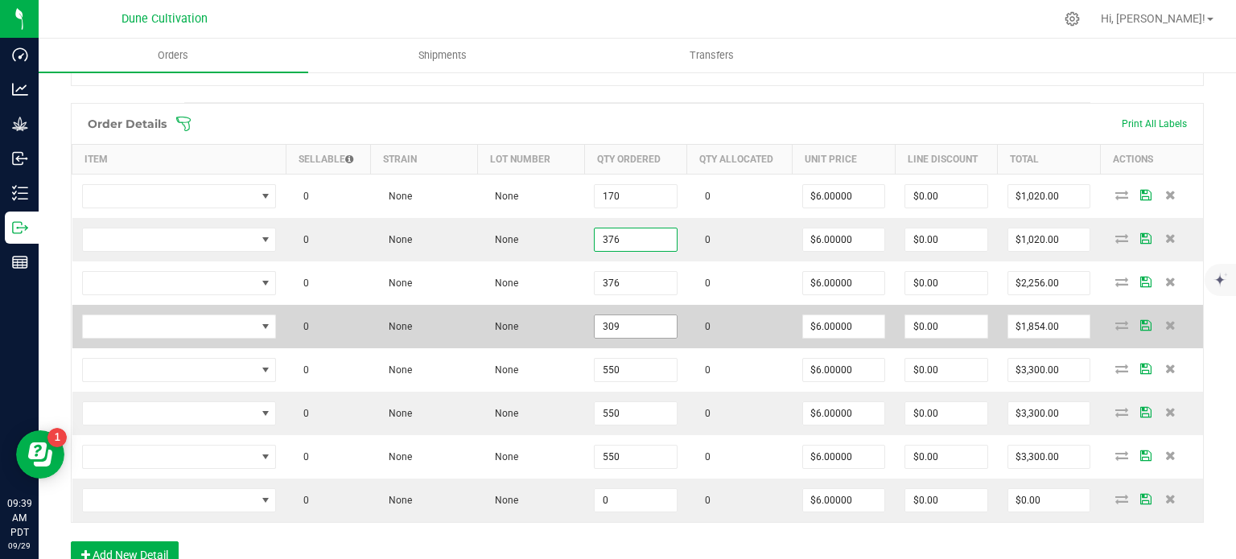
type input "376"
type input "$2,256.00"
click at [627, 333] on input "309" at bounding box center [636, 326] width 82 height 23
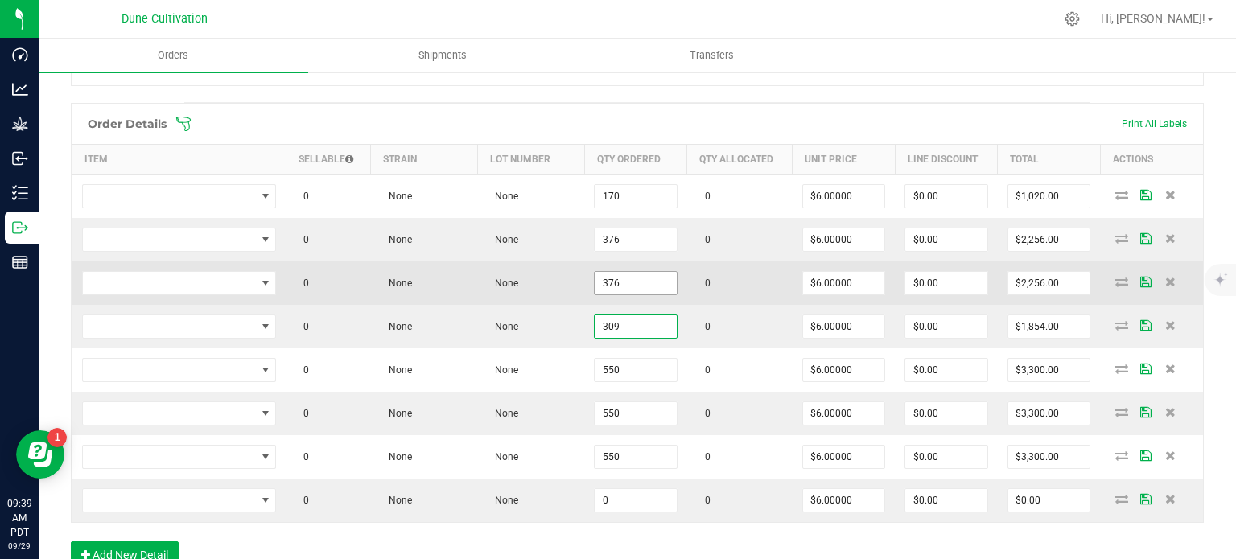
click at [632, 286] on input "376" at bounding box center [636, 283] width 82 height 23
paste input "09"
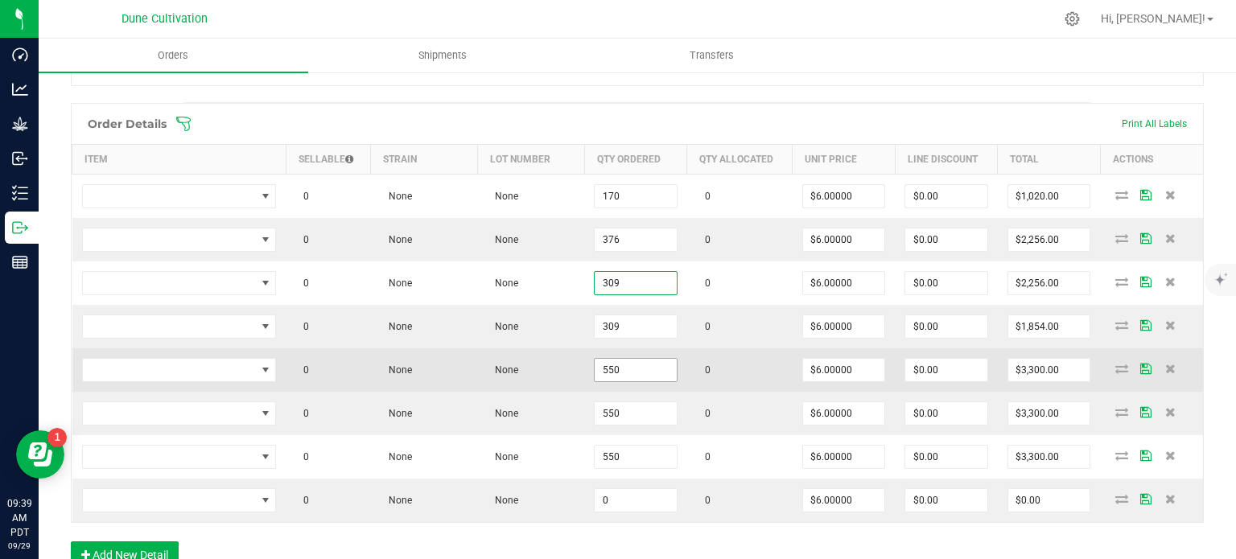
type input "309"
type input "$1,854.00"
click at [618, 372] on input "550" at bounding box center [636, 370] width 82 height 23
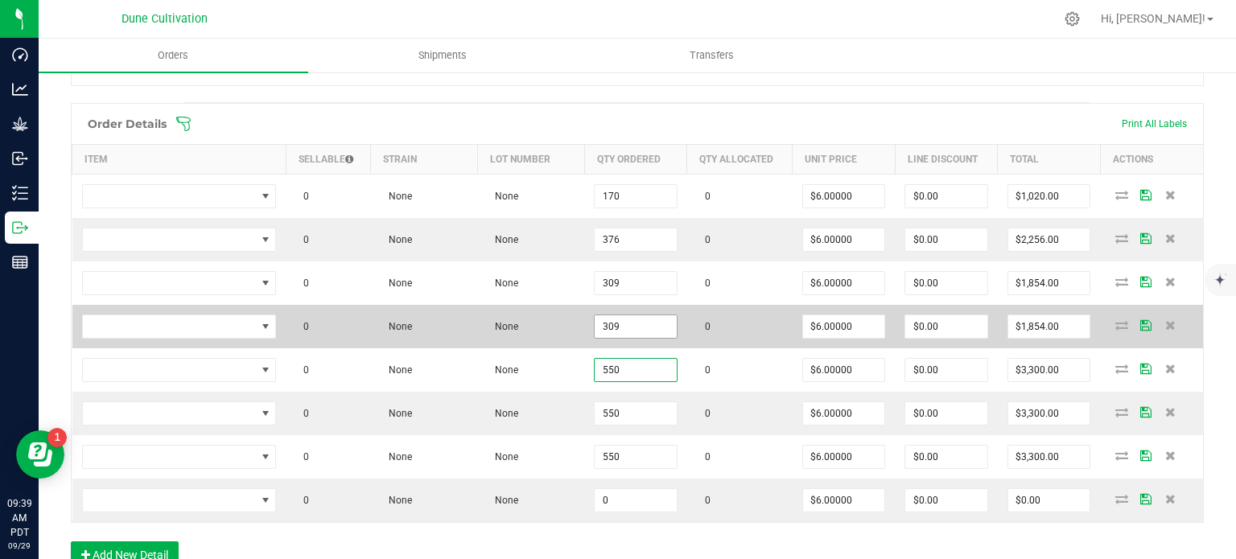
click at [608, 324] on input "309" at bounding box center [636, 326] width 82 height 23
paste input "55"
click at [623, 324] on input "5509" at bounding box center [636, 326] width 82 height 23
paste input
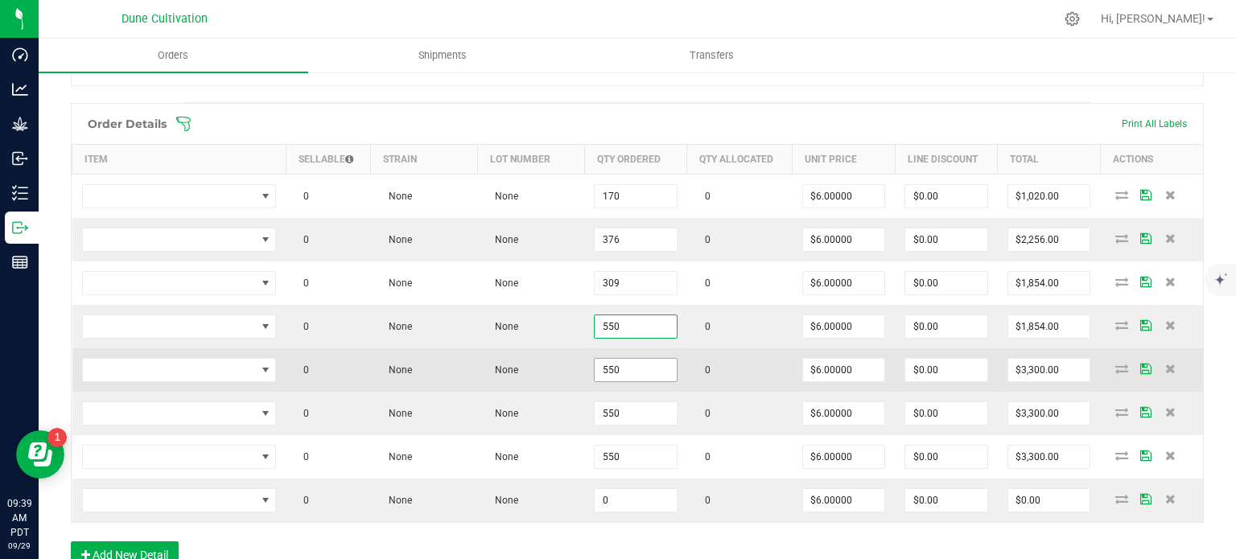
type input "550"
type input "$3,300.00"
click at [623, 363] on input "550" at bounding box center [636, 370] width 82 height 23
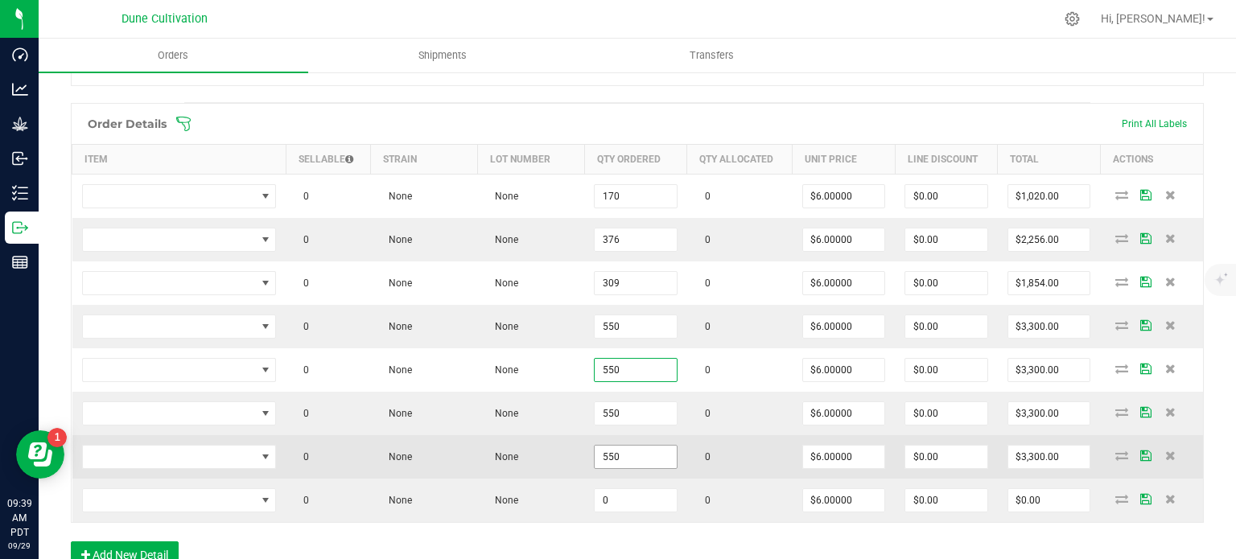
click at [628, 451] on input "550" at bounding box center [636, 457] width 82 height 23
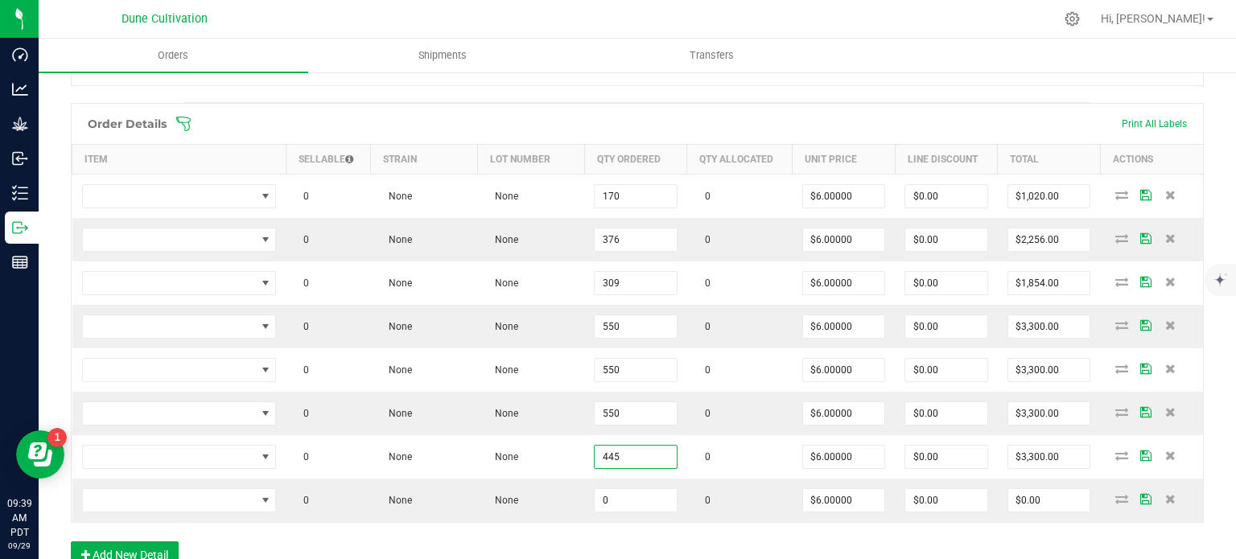
type input "445"
type input "$2,670.00"
click at [607, 519] on div "Order Details Print All Labels Item Sellable Strain Lot Number Qty Ordered Qty …" at bounding box center [637, 344] width 1133 height 482
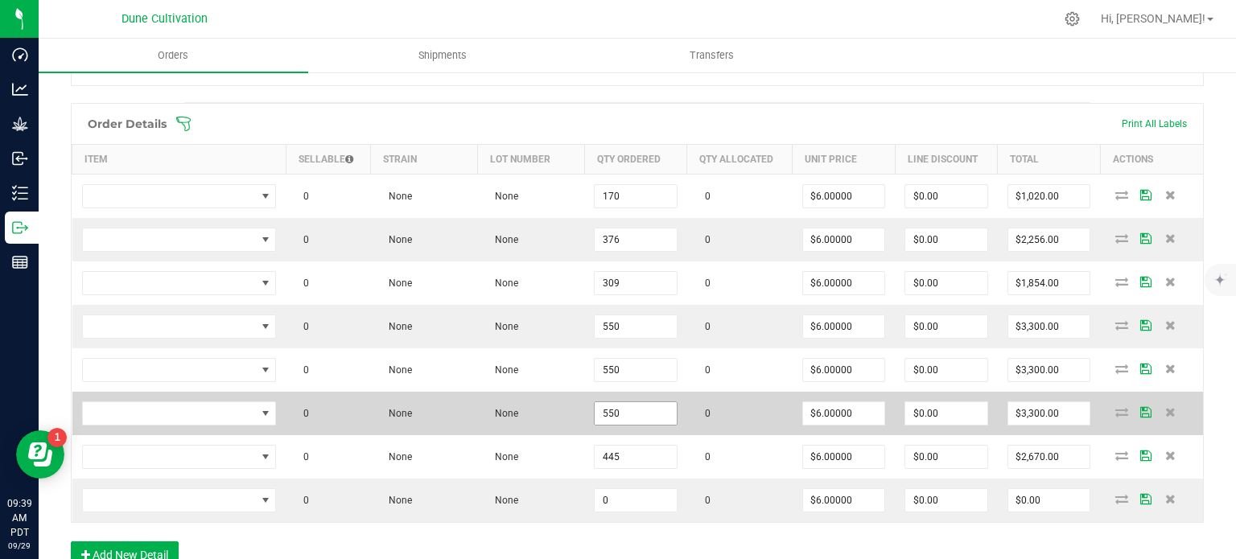
click at [626, 407] on input "550" at bounding box center [636, 413] width 82 height 23
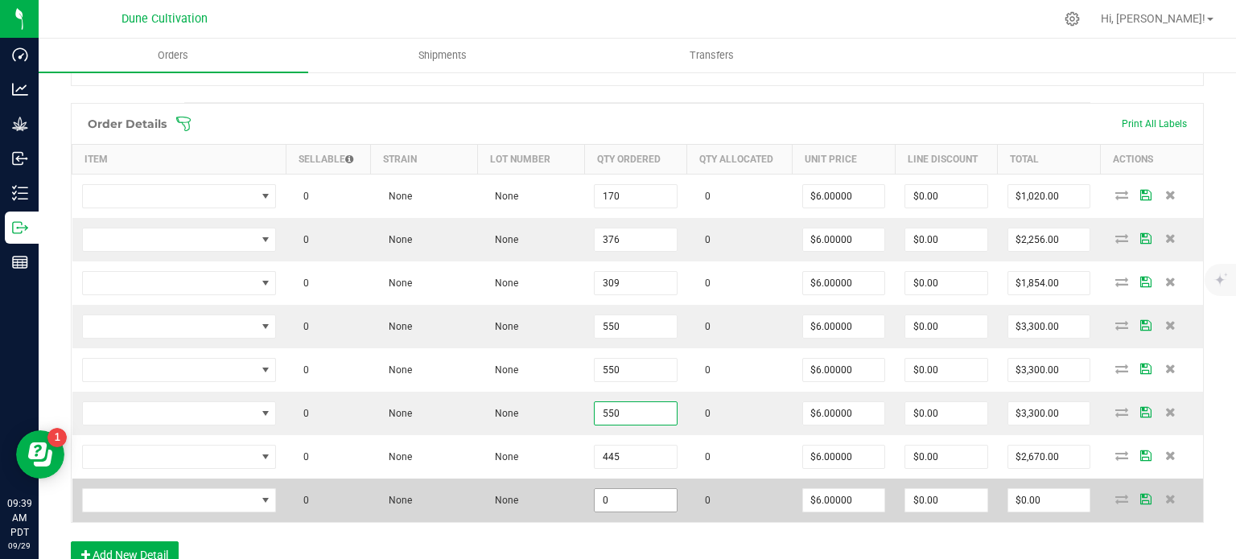
click at [632, 490] on input "0" at bounding box center [636, 500] width 82 height 23
paste input "55"
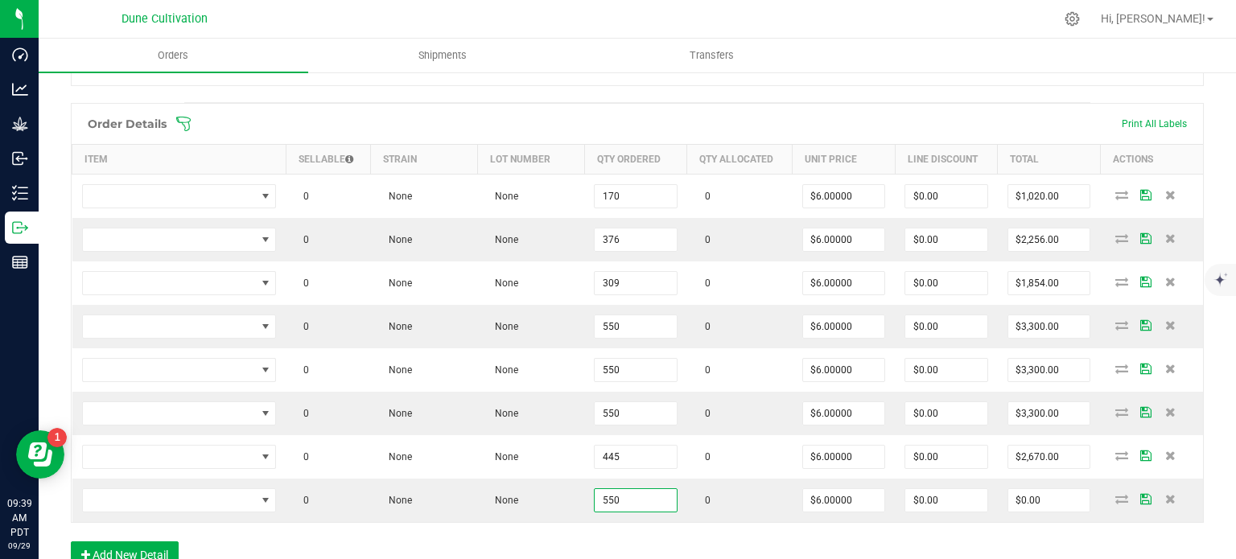
type input "550"
type input "$3,300.00"
click at [637, 530] on div "Order Details Print All Labels Item Sellable Strain Lot Number Qty Ordered Qty …" at bounding box center [637, 344] width 1133 height 482
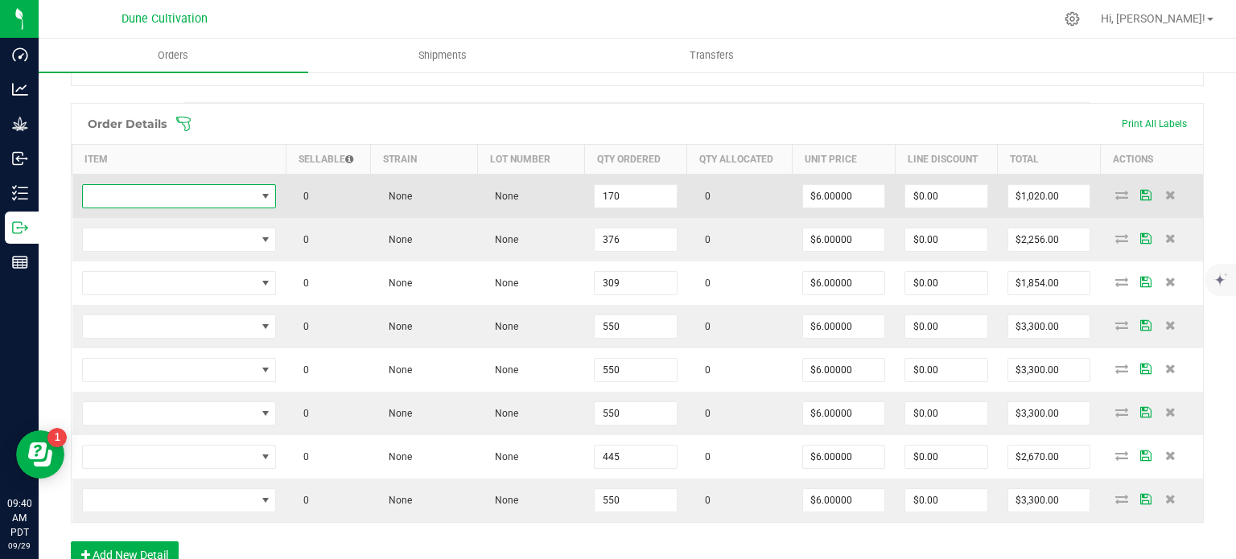
click at [269, 193] on span "NO DATA FOUND" at bounding box center [265, 196] width 13 height 13
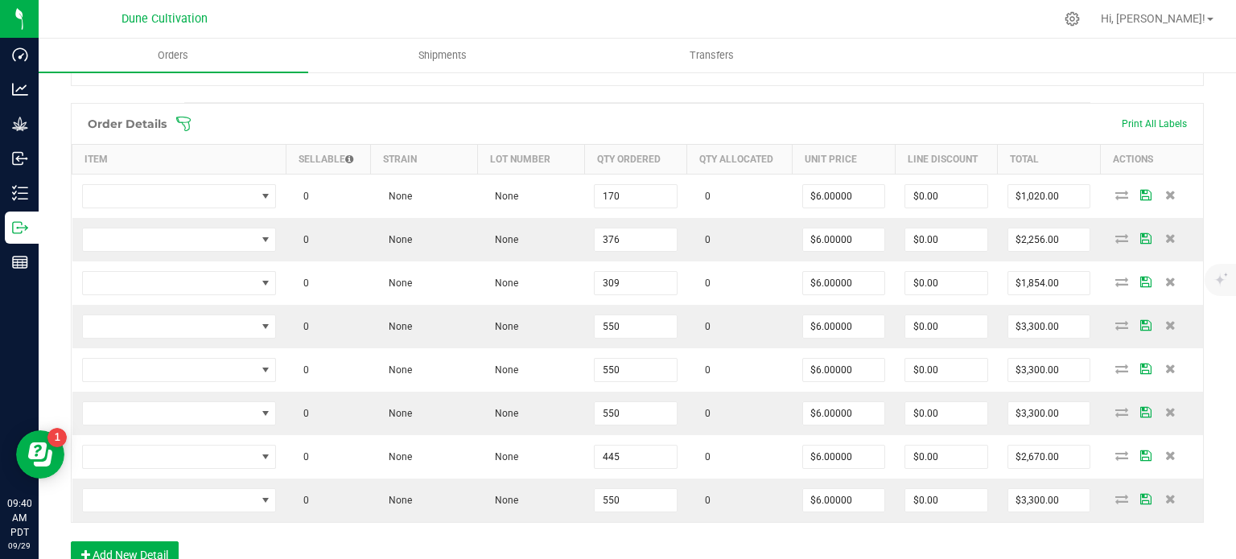
scroll to position [0, 0]
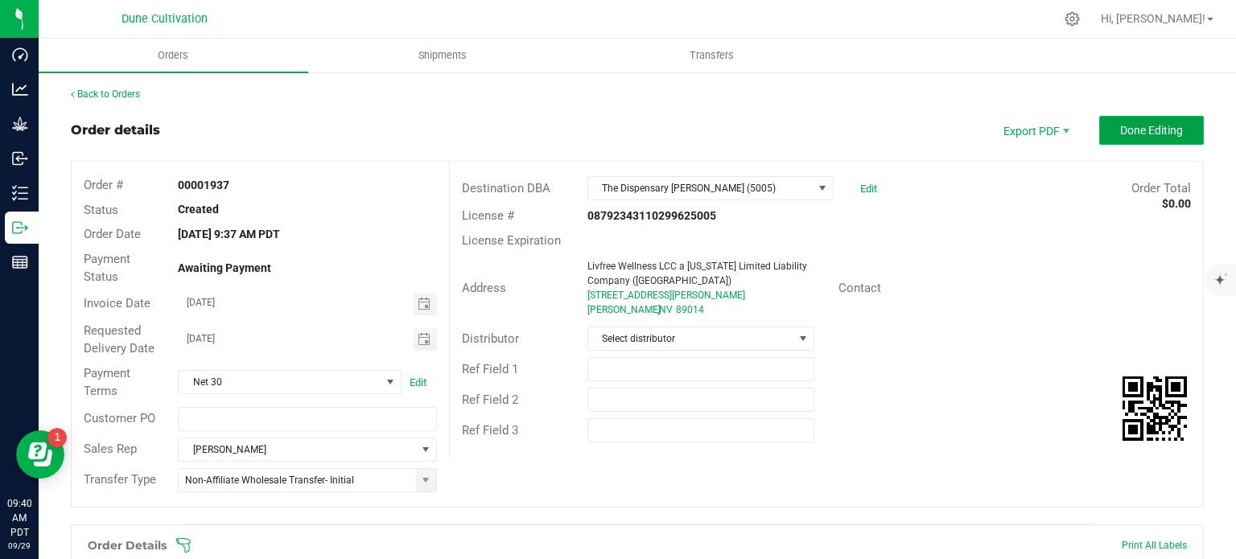
click at [1120, 132] on span "Done Editing" at bounding box center [1151, 130] width 63 height 13
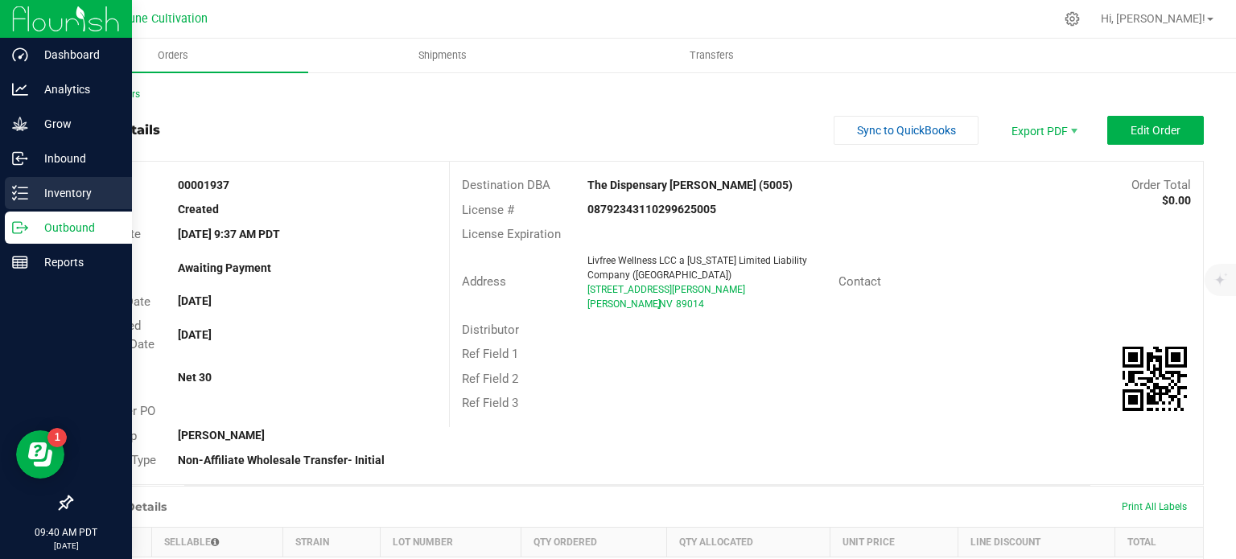
click at [80, 199] on p "Inventory" at bounding box center [76, 192] width 97 height 19
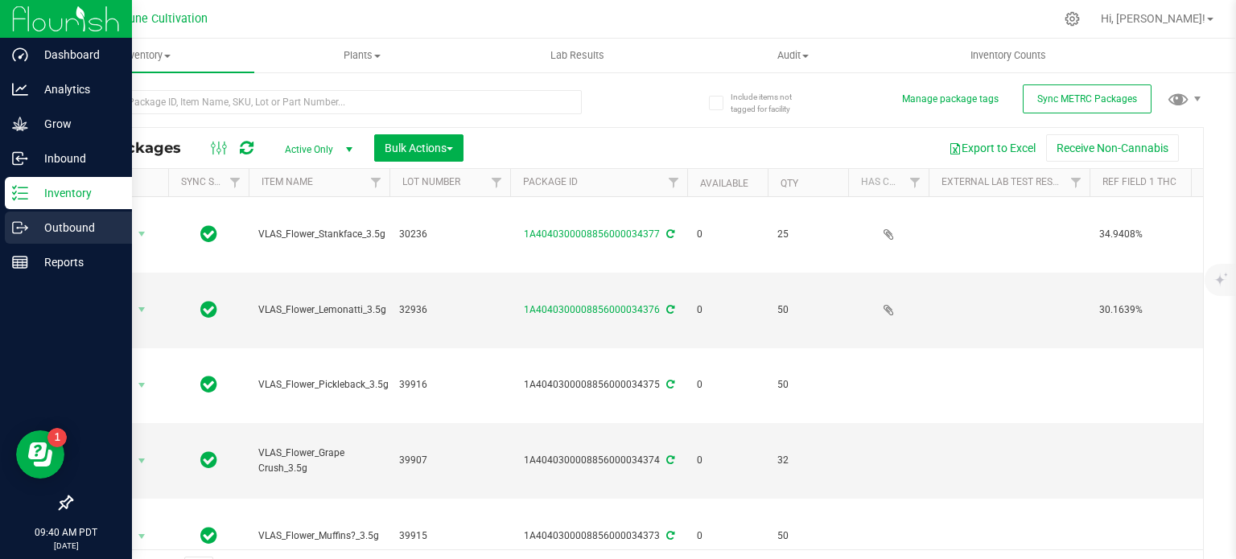
click at [23, 235] on icon at bounding box center [20, 228] width 16 height 16
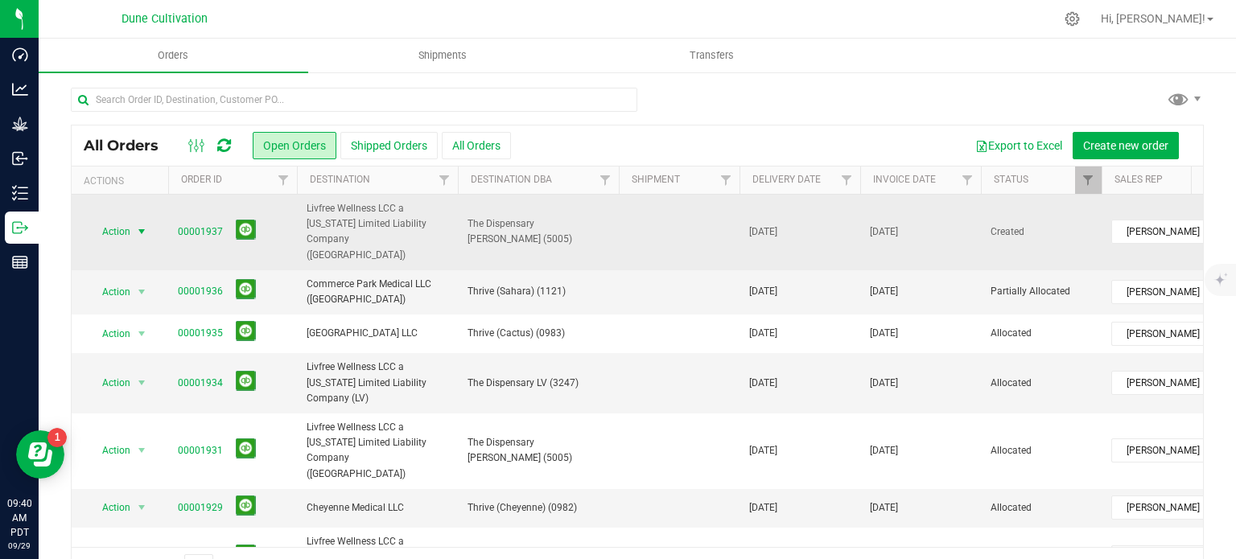
click at [116, 224] on span "Action" at bounding box center [109, 231] width 43 height 23
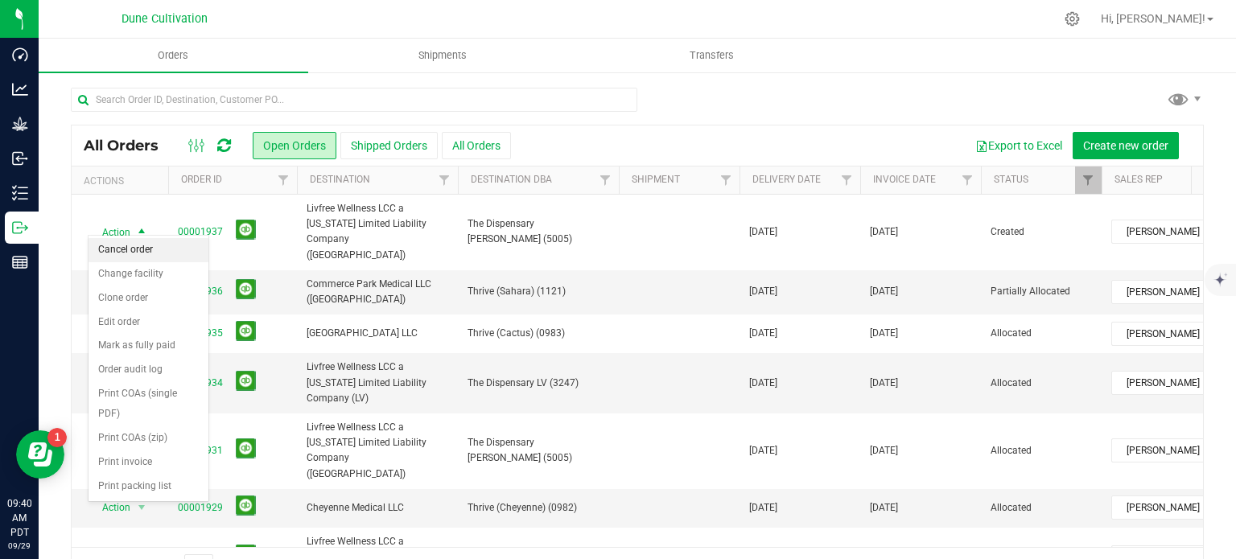
click at [145, 248] on li "Cancel order" at bounding box center [149, 250] width 120 height 24
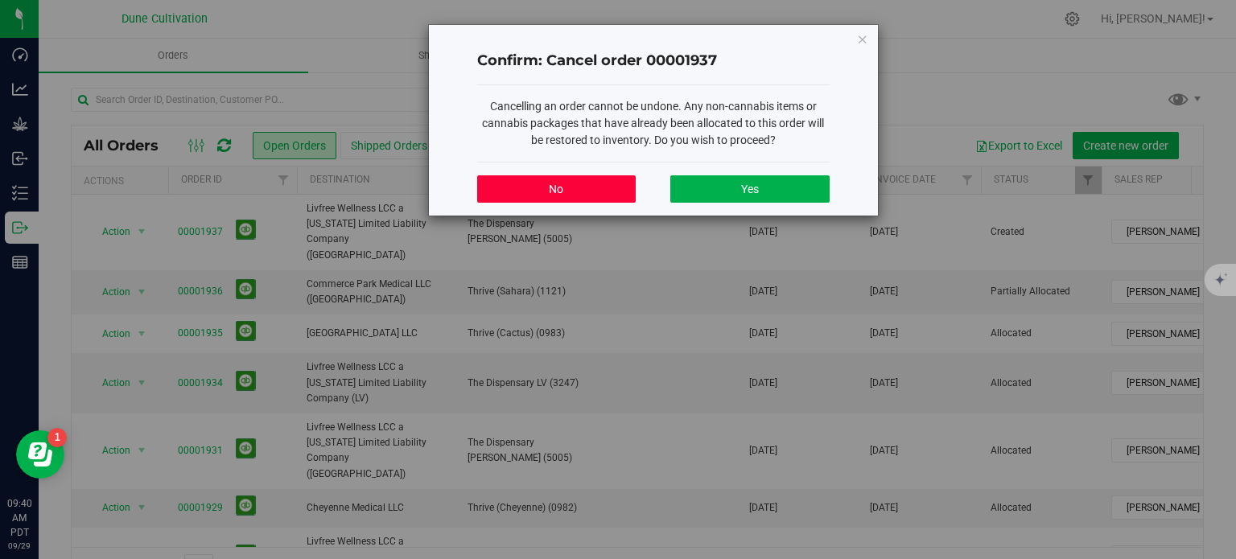
click at [629, 180] on button "No" at bounding box center [556, 188] width 158 height 27
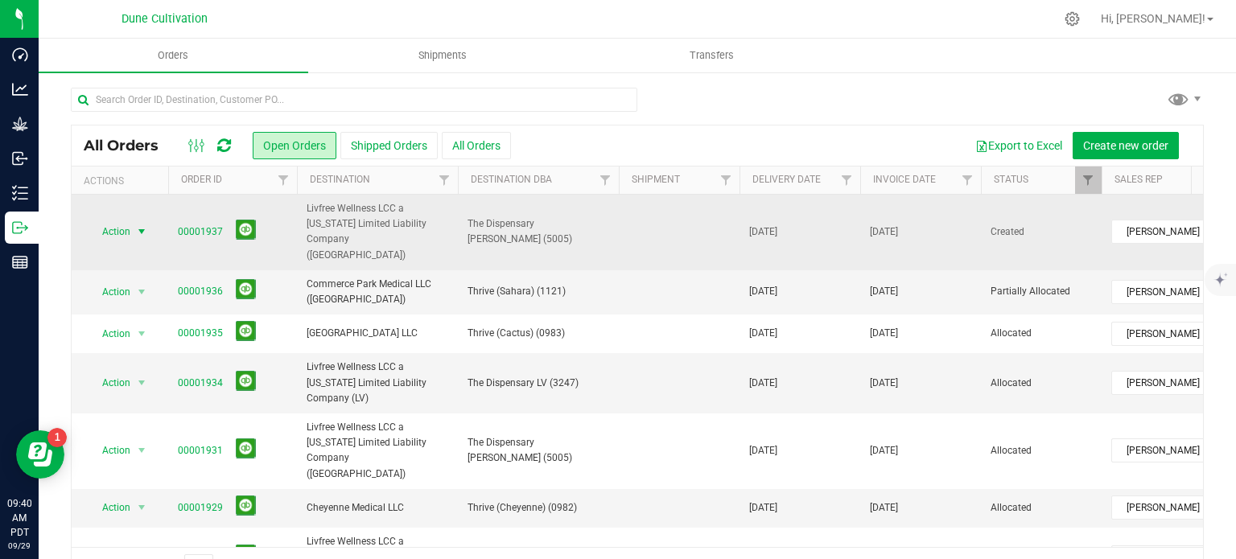
click at [134, 224] on span "select" at bounding box center [142, 231] width 20 height 23
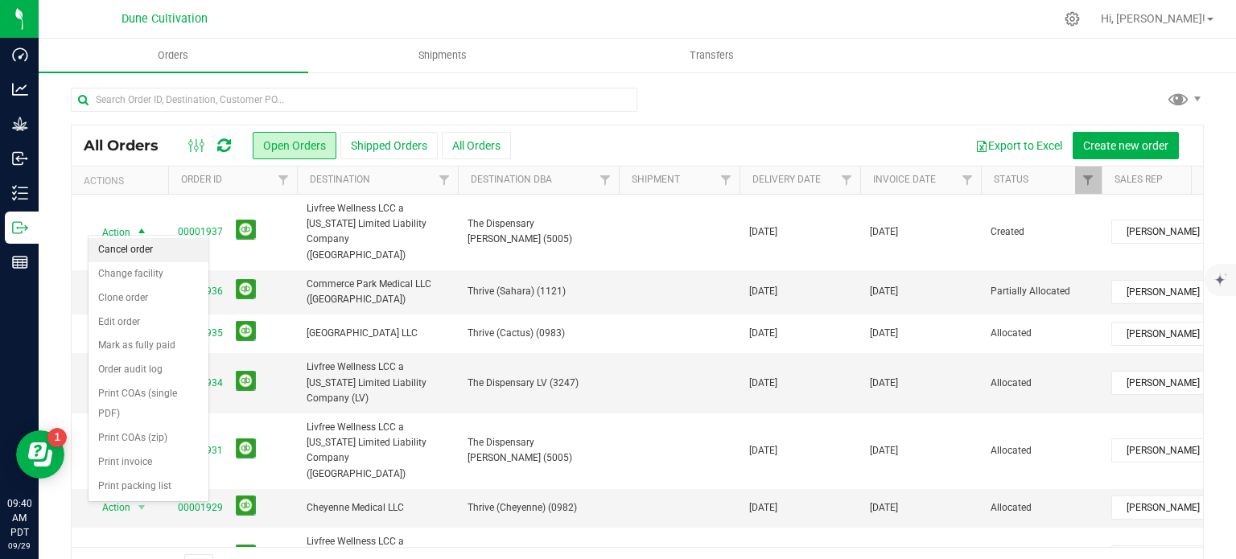
click at [133, 260] on li "Cancel order" at bounding box center [149, 250] width 120 height 24
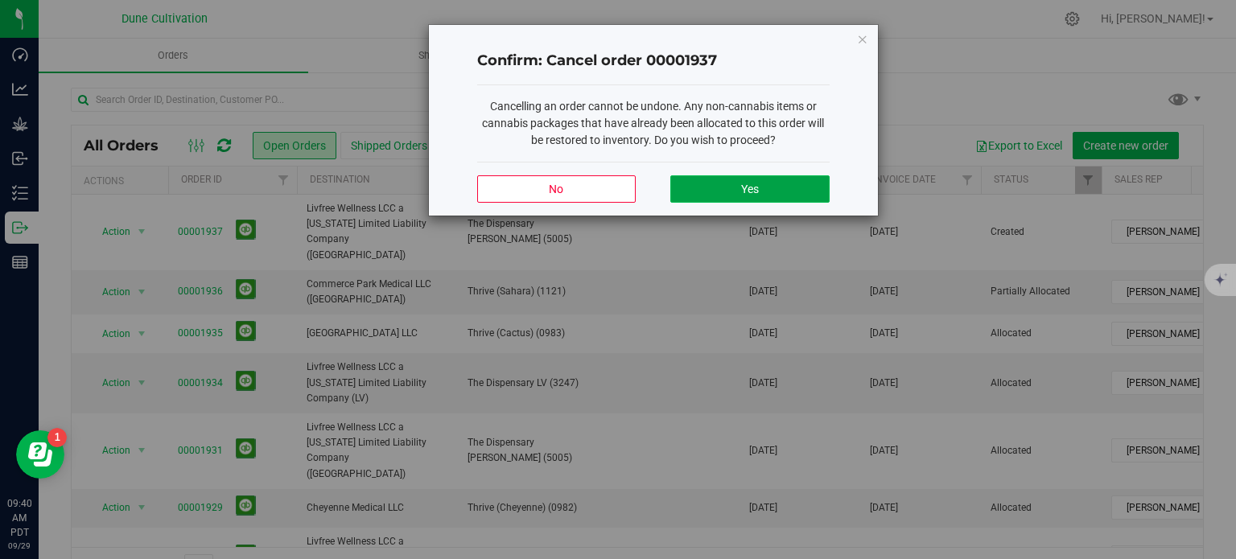
click at [765, 183] on button "Yes" at bounding box center [749, 188] width 158 height 27
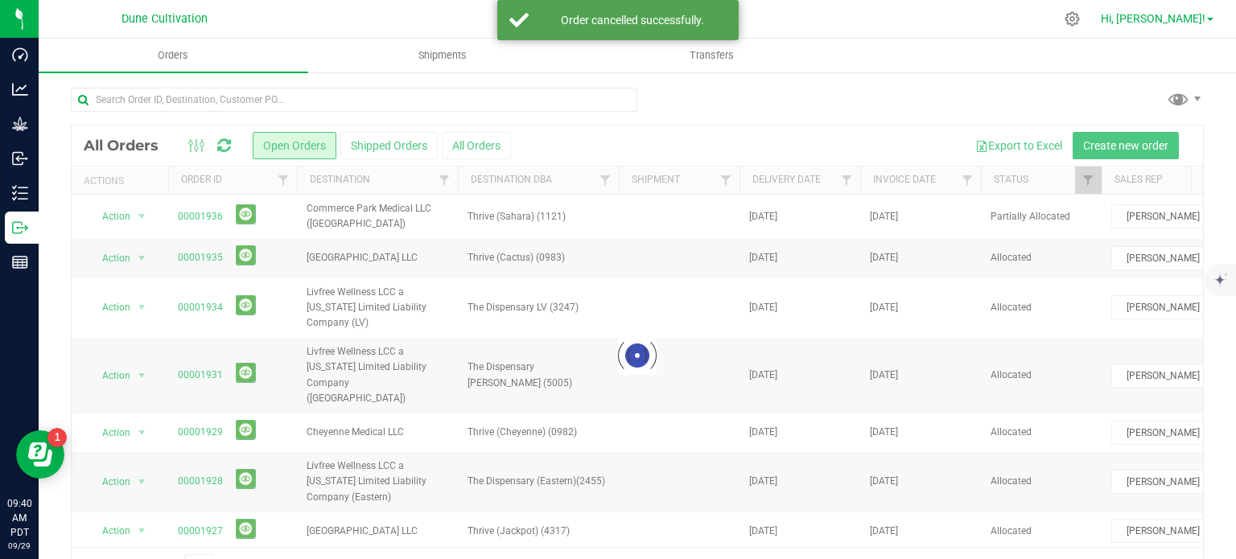
click at [1210, 19] on span at bounding box center [1210, 19] width 6 height 3
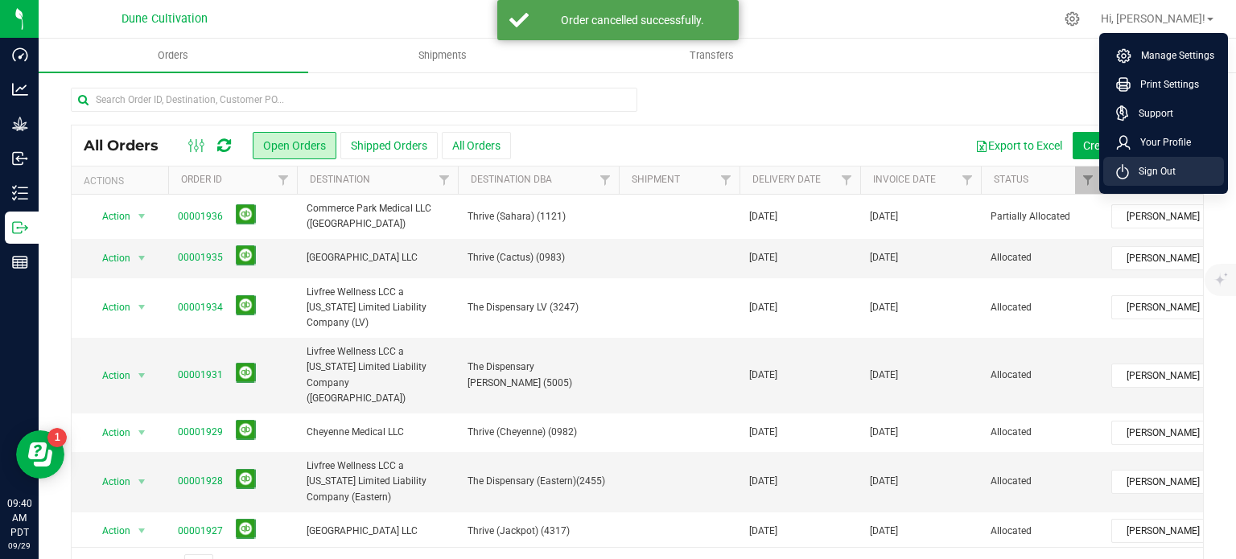
click at [1136, 176] on span "Sign Out" at bounding box center [1152, 171] width 47 height 16
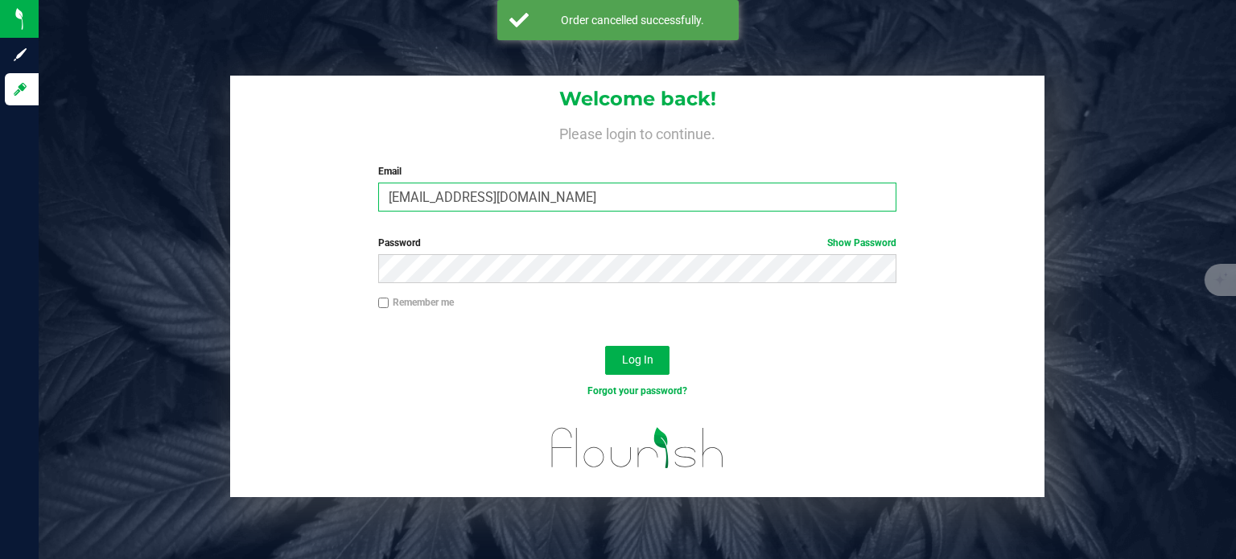
click at [624, 200] on input "[EMAIL_ADDRESS][DOMAIN_NAME]" at bounding box center [637, 197] width 519 height 29
type input "[EMAIL_ADDRESS][PERSON_NAME][DOMAIN_NAME]"
click at [628, 352] on button "Log In" at bounding box center [637, 360] width 64 height 29
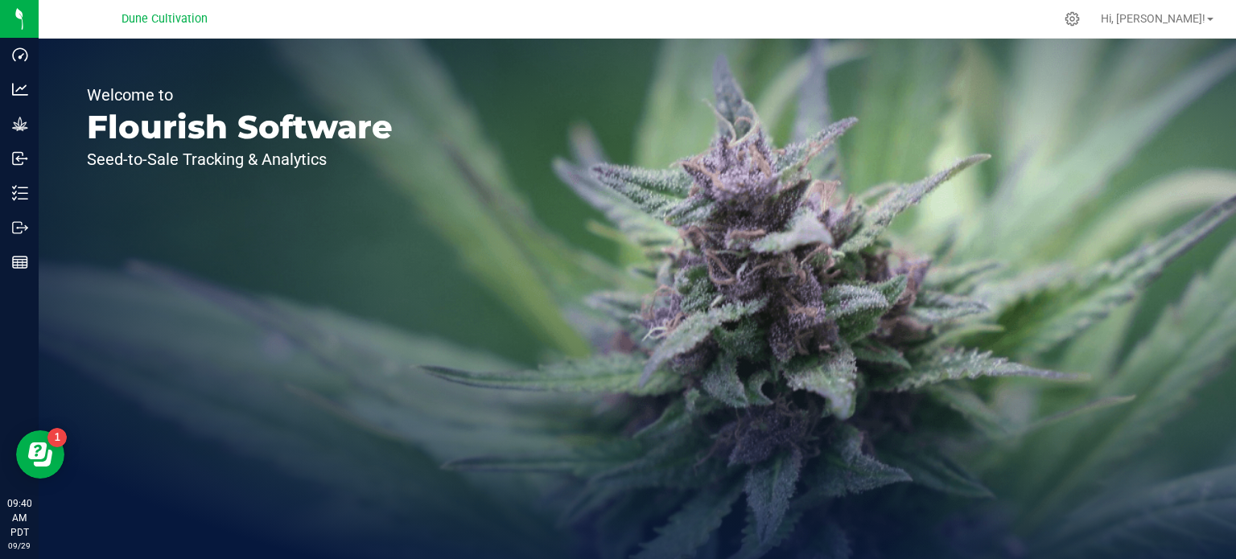
click at [42, 191] on div "Welcome to Flourish Software Seed-to-Sale Tracking & Analytics" at bounding box center [240, 299] width 402 height 521
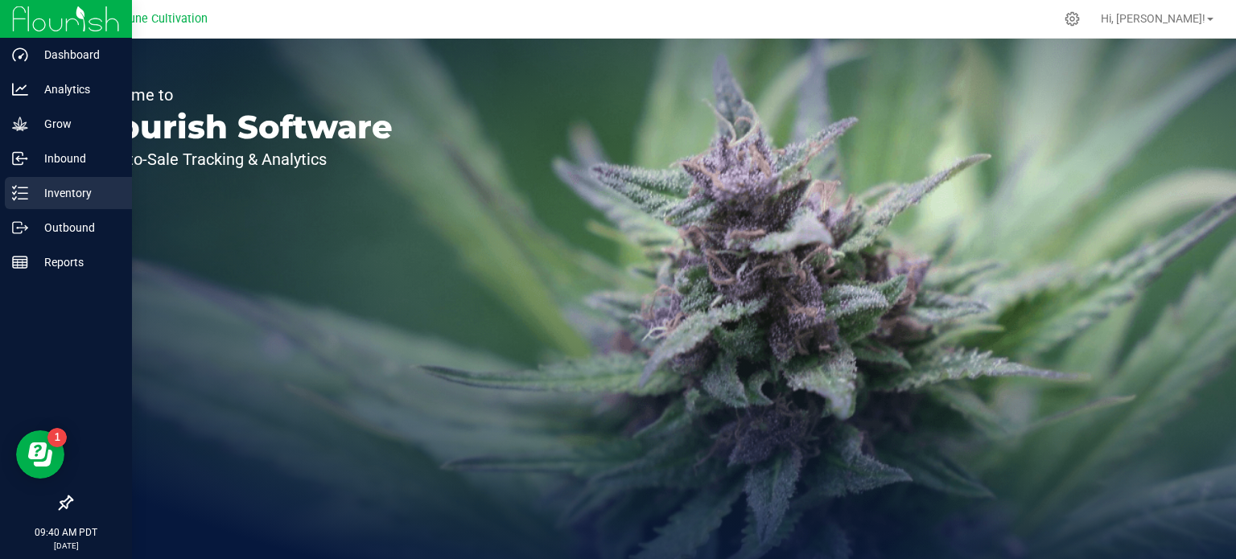
click at [23, 195] on icon at bounding box center [20, 193] width 16 height 16
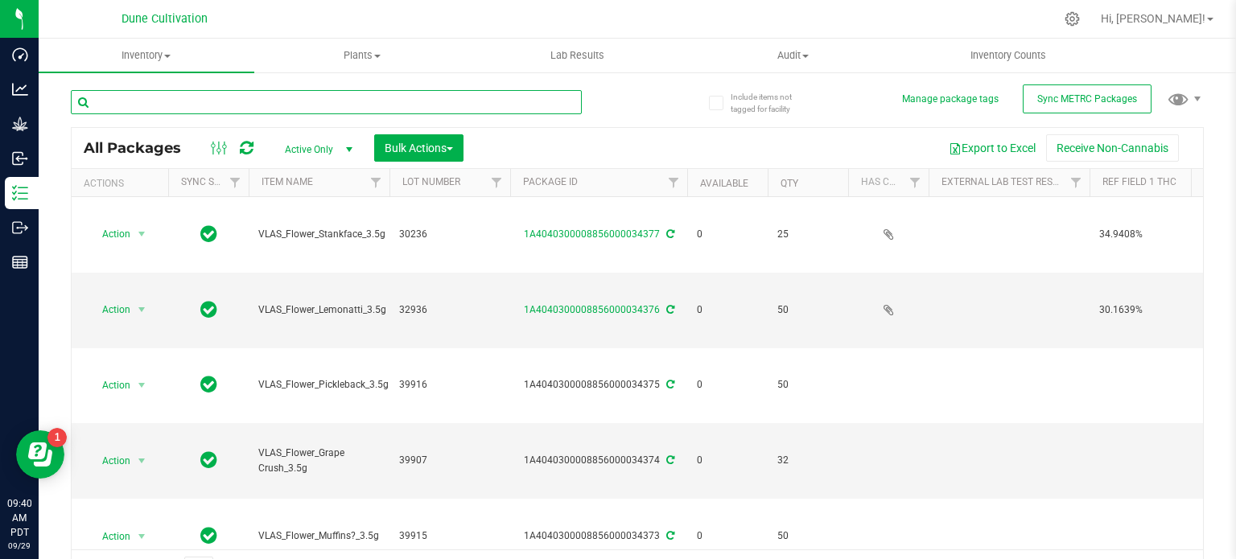
click at [328, 96] on input "text" at bounding box center [326, 102] width 511 height 24
paste input "15170"
drag, startPoint x: 328, startPoint y: 96, endPoint x: 381, endPoint y: 156, distance: 80.4
click at [346, 132] on div "15170 All Packages Active Only Active Only Lab Samples Locked All External Inte…" at bounding box center [637, 332] width 1133 height 514
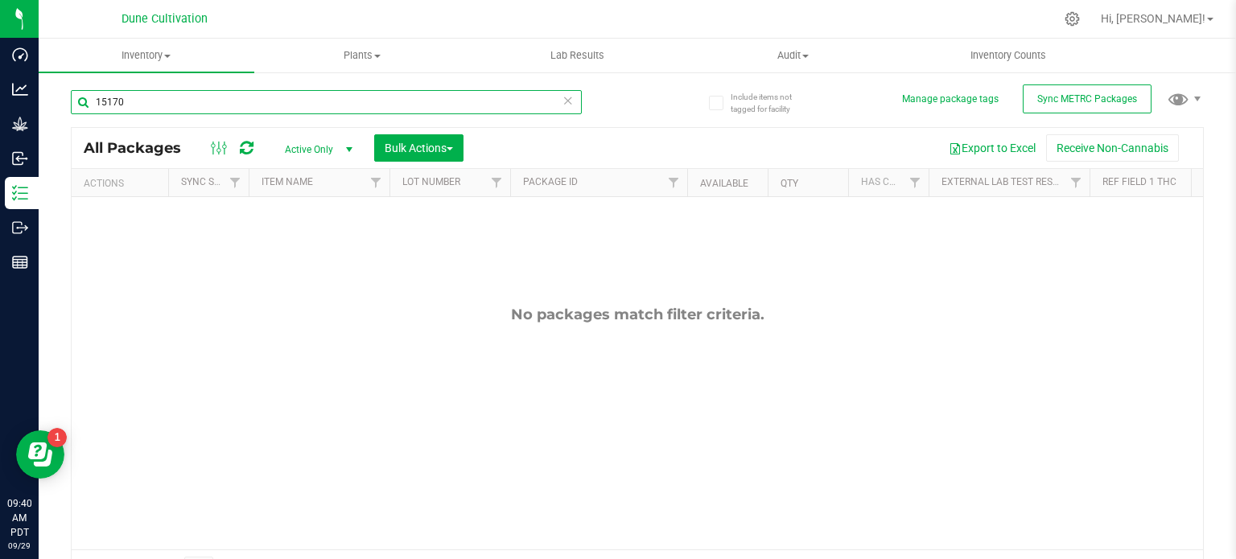
type input "15170"
